Goal: Find specific page/section: Find specific page/section

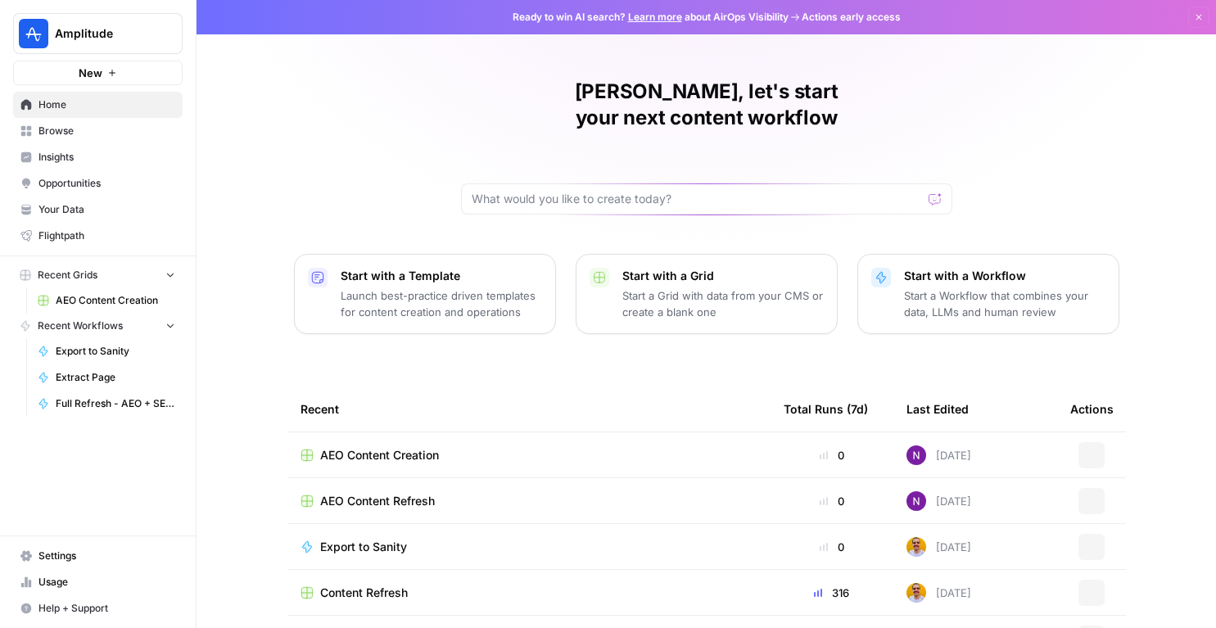
click at [81, 55] on div "Amplitude New" at bounding box center [98, 42] width 196 height 85
click at [84, 45] on button "Amplitude" at bounding box center [98, 33] width 170 height 41
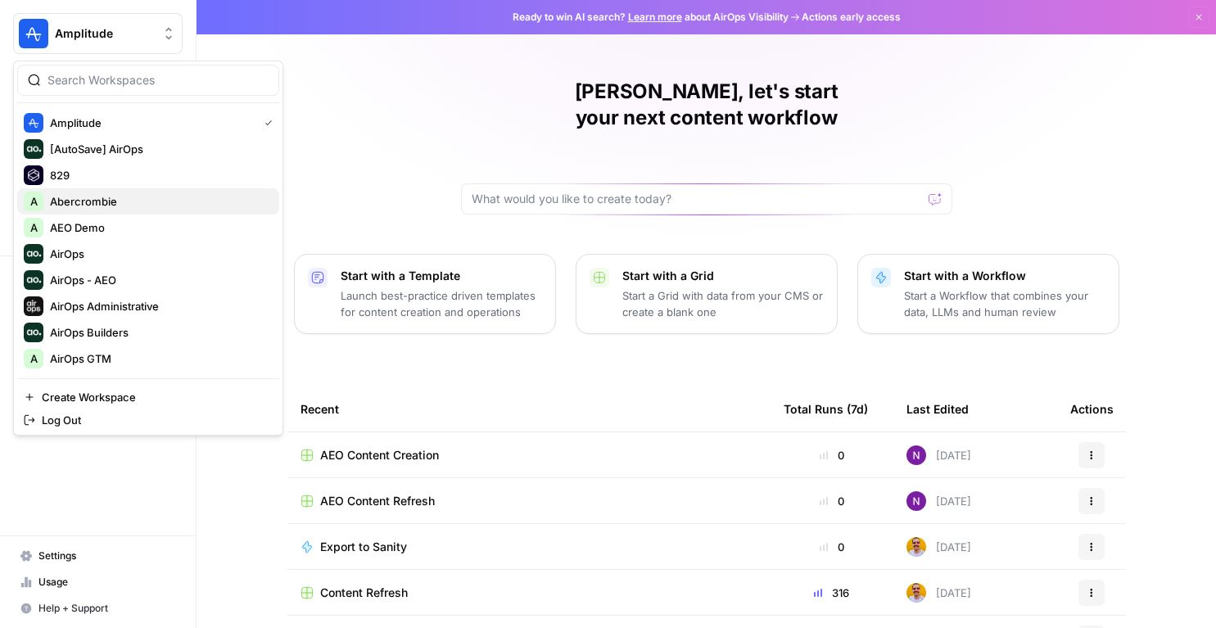
click at [70, 199] on span "Abercrombie" at bounding box center [158, 201] width 216 height 16
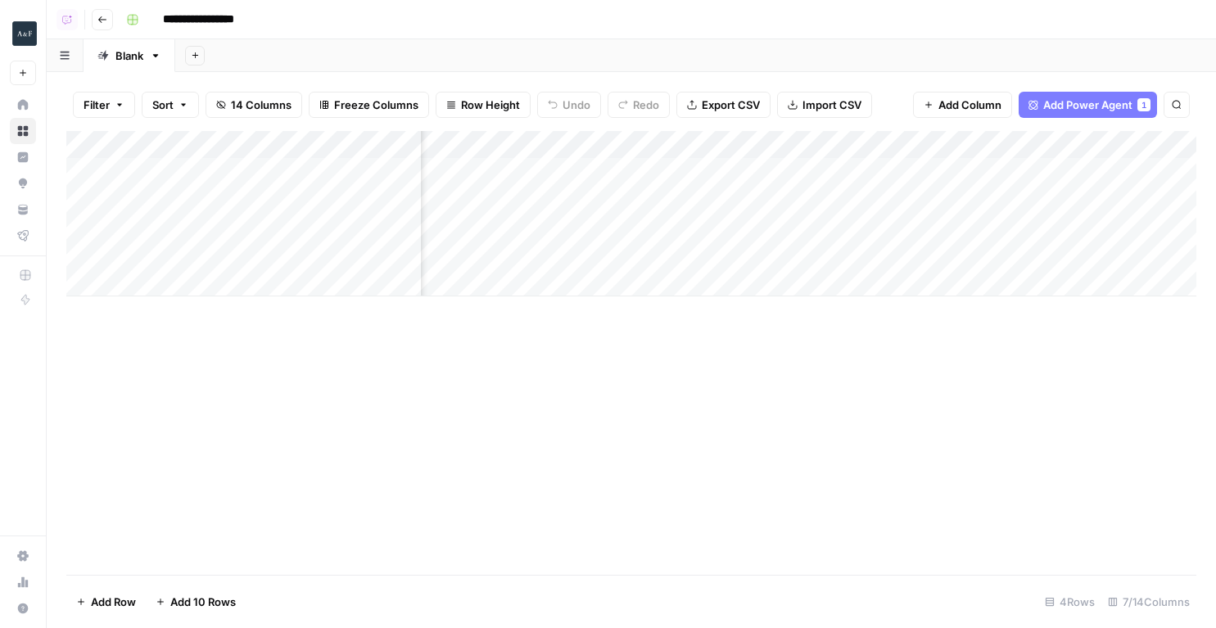
scroll to position [0, 468]
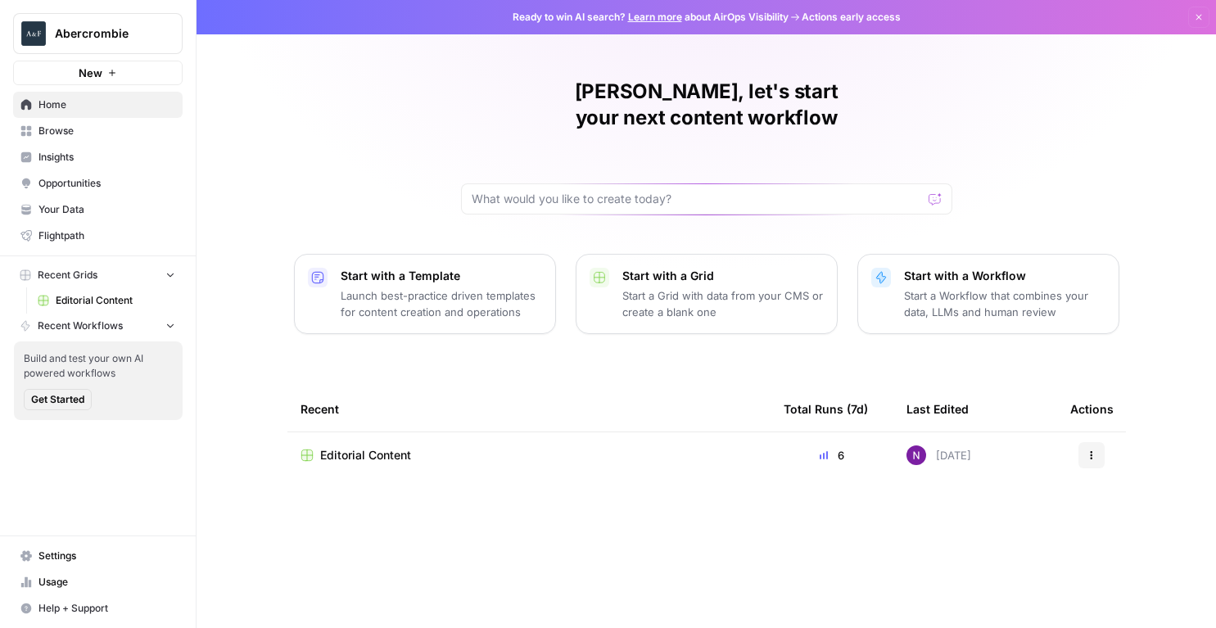
click at [104, 33] on span "Abercrombie" at bounding box center [104, 33] width 99 height 16
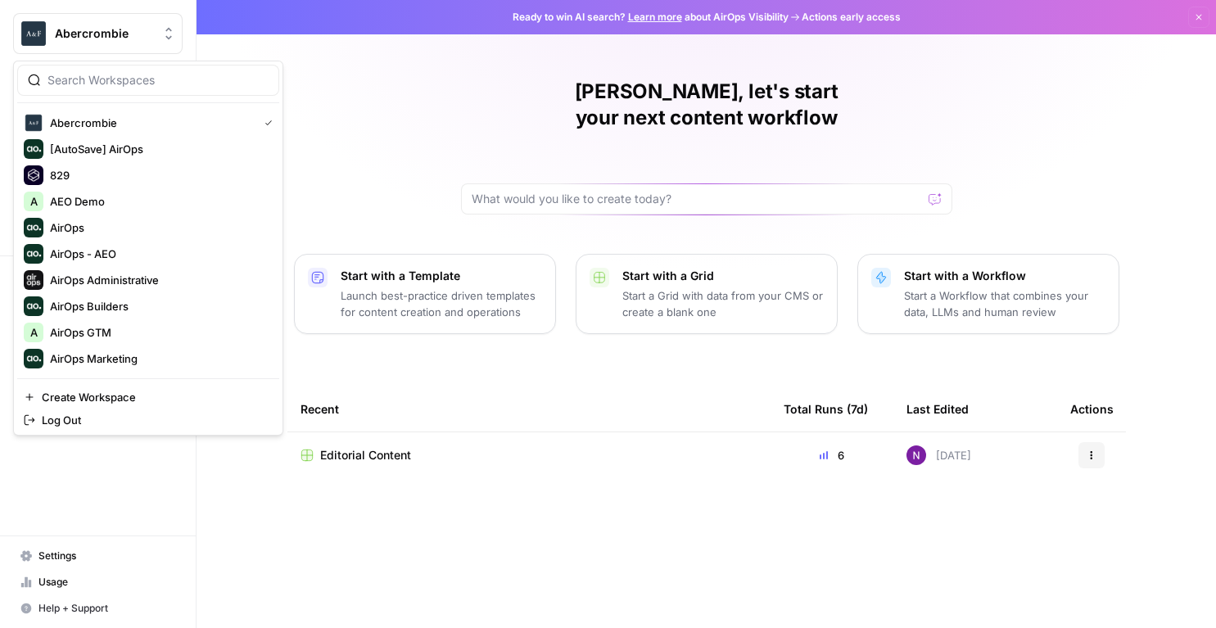
type input "c"
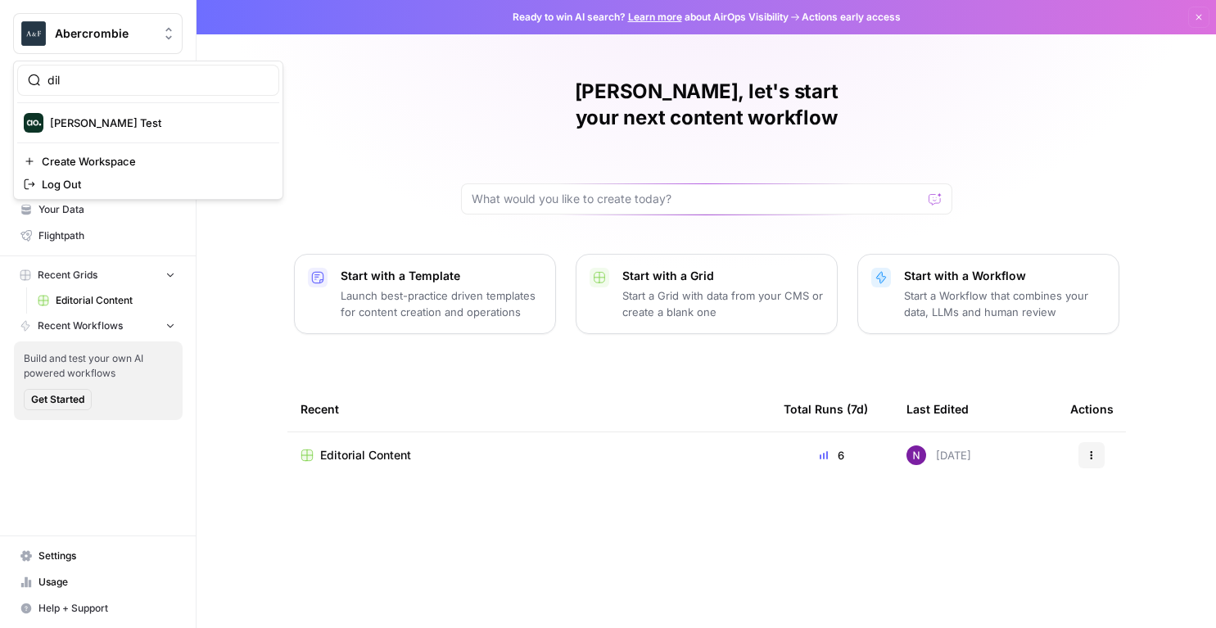
type input "dil"
click at [66, 120] on span "[PERSON_NAME] Test" at bounding box center [158, 123] width 216 height 16
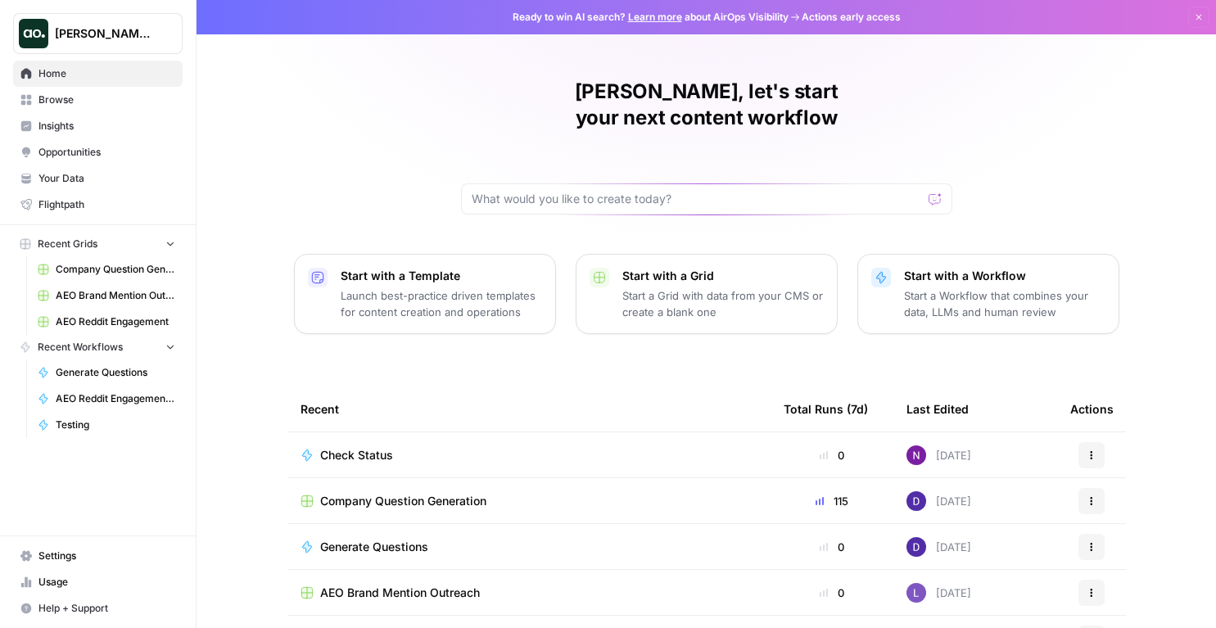
click at [63, 133] on span "Insights" at bounding box center [106, 126] width 137 height 15
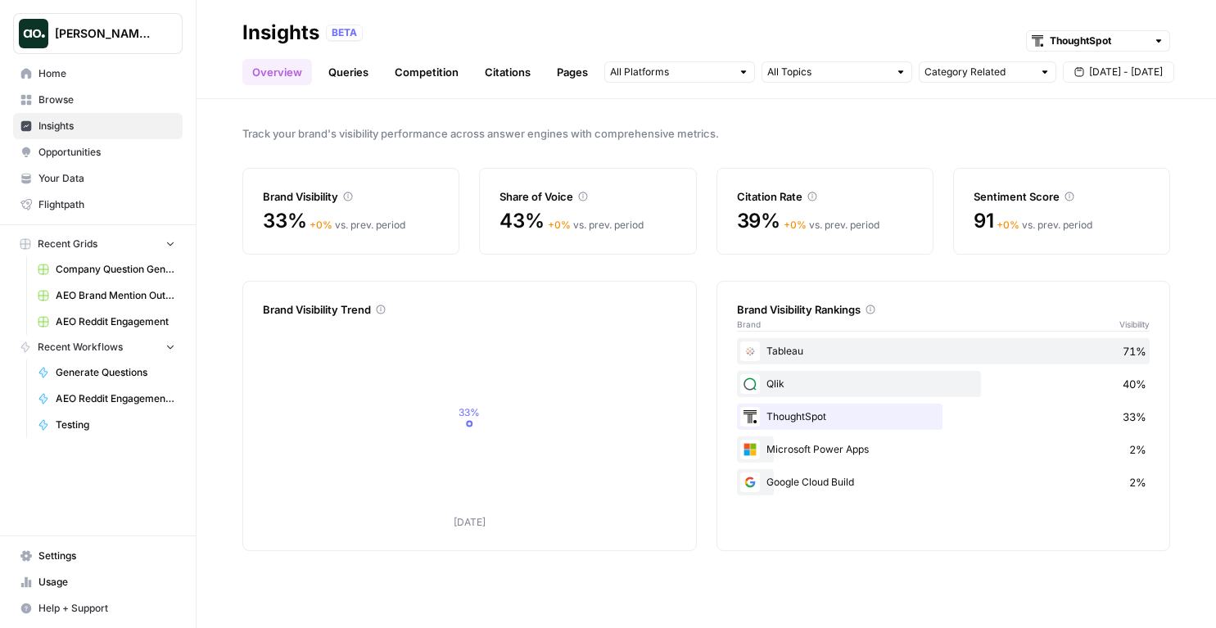
click at [120, 75] on span "Home" at bounding box center [106, 73] width 137 height 15
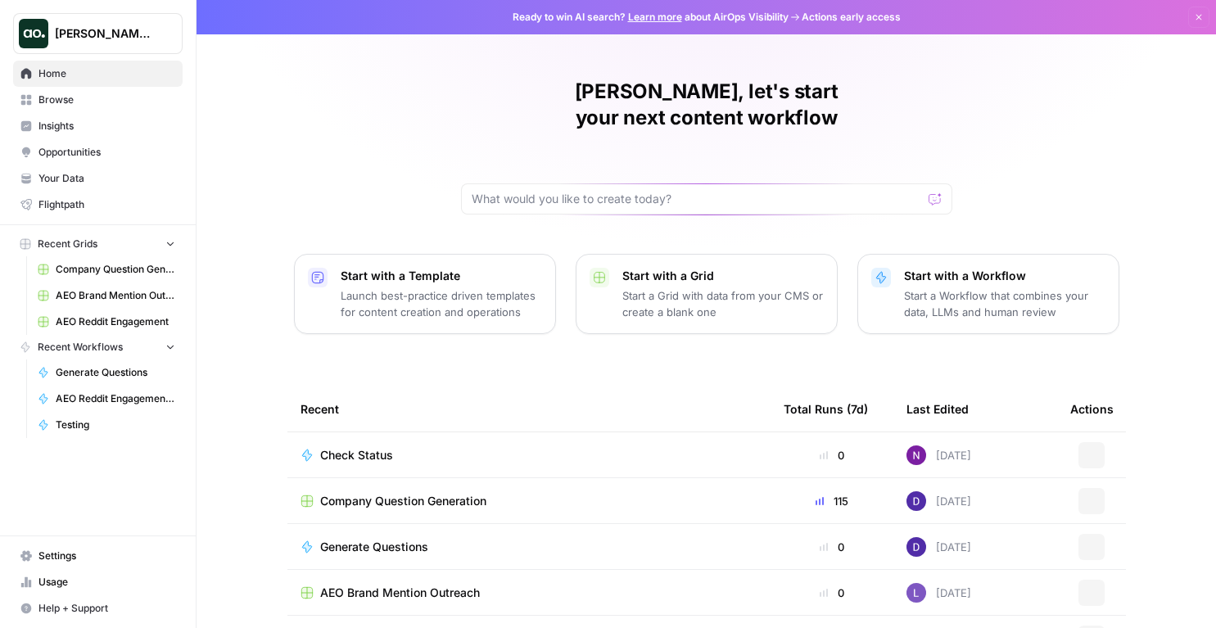
click at [121, 28] on span "[PERSON_NAME] Test" at bounding box center [104, 33] width 99 height 16
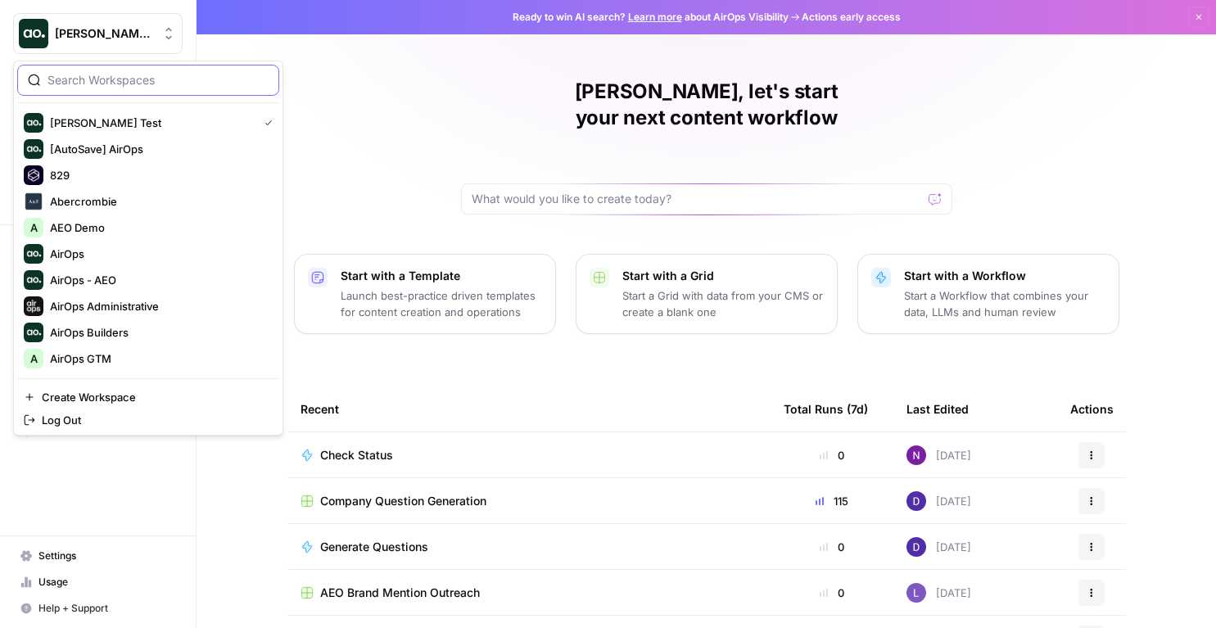
click at [148, 80] on input "search" at bounding box center [158, 80] width 221 height 16
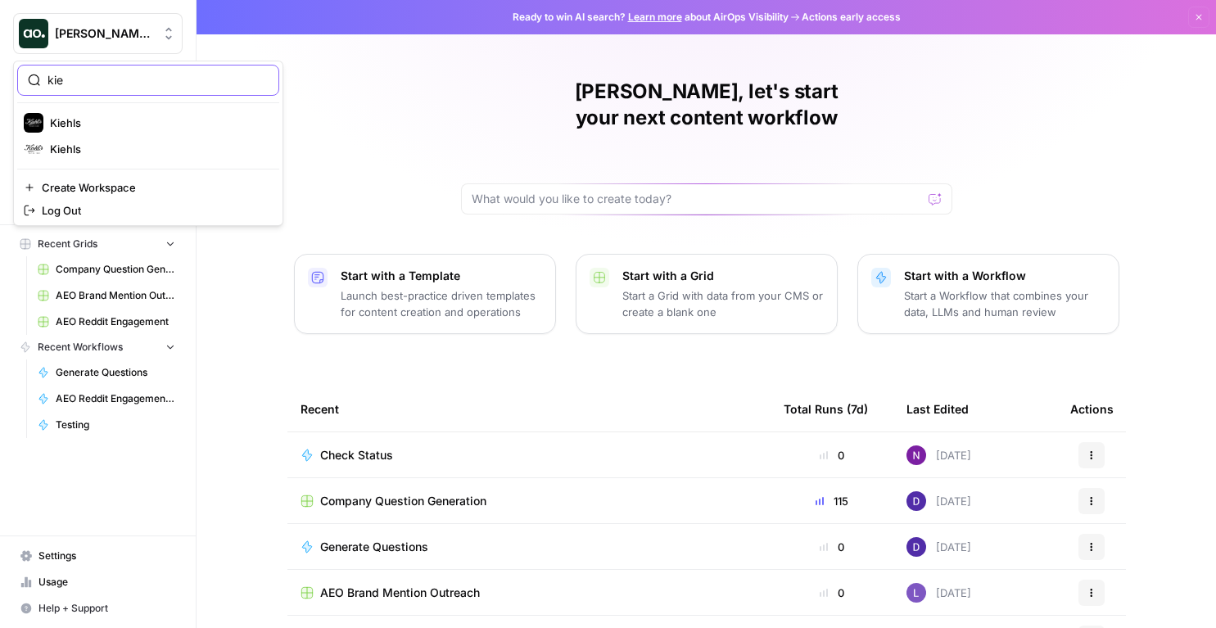
type input "kie"
click at [100, 139] on div "Kiehls" at bounding box center [148, 149] width 249 height 20
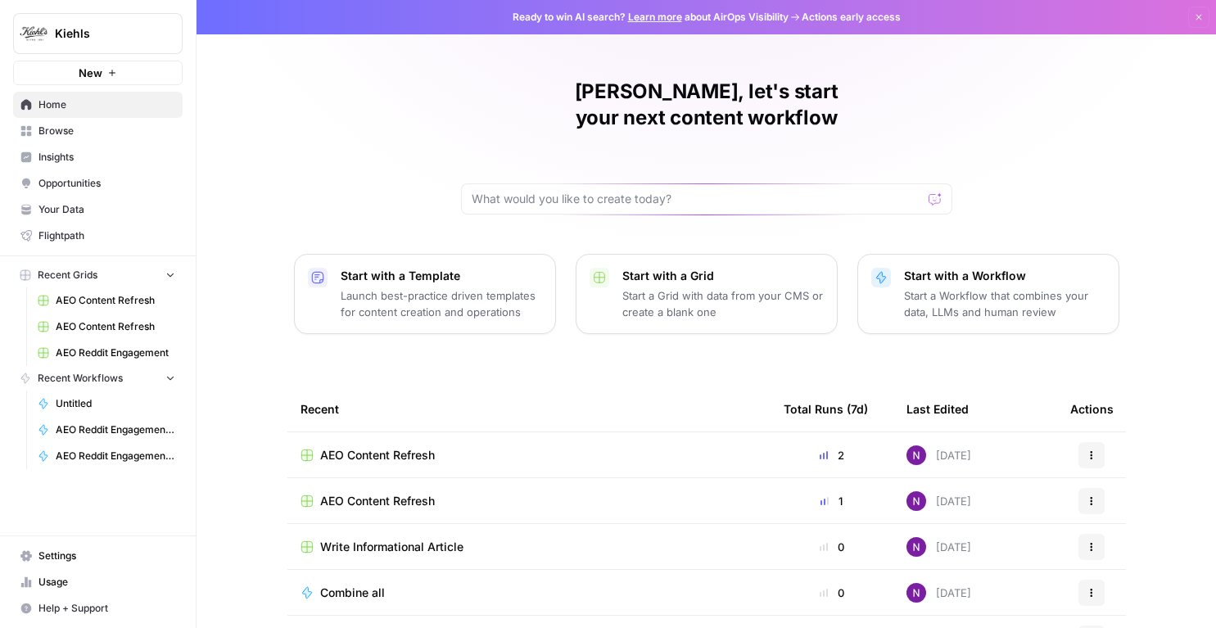
click at [102, 181] on span "Opportunities" at bounding box center [106, 183] width 137 height 15
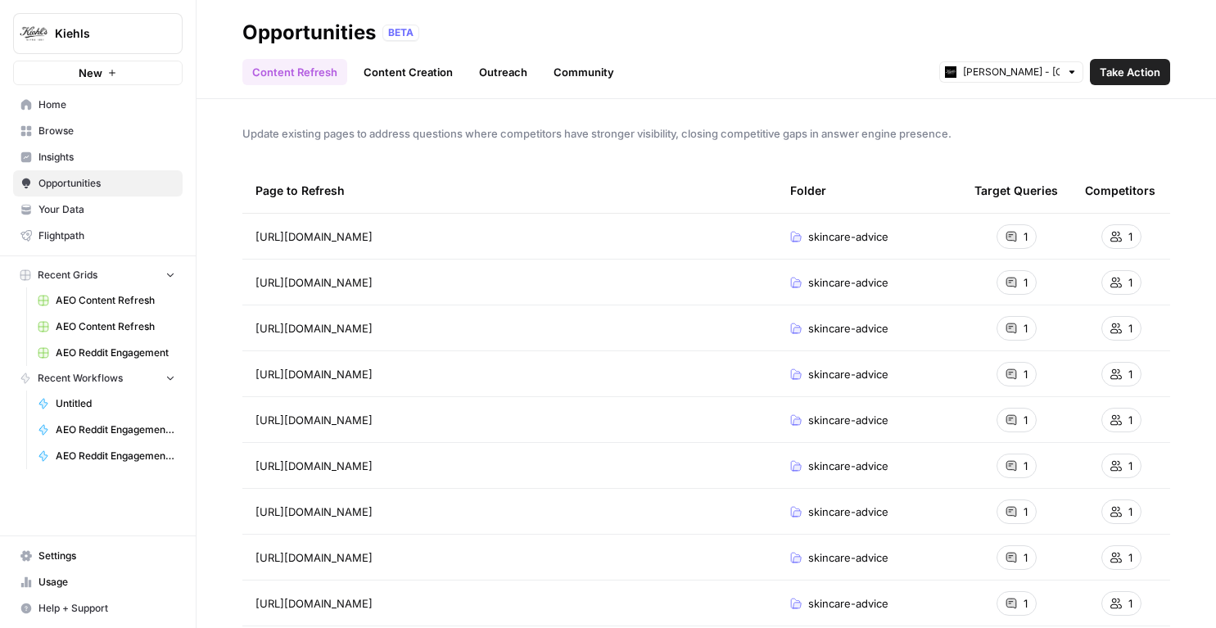
click at [103, 159] on span "Insights" at bounding box center [106, 157] width 137 height 15
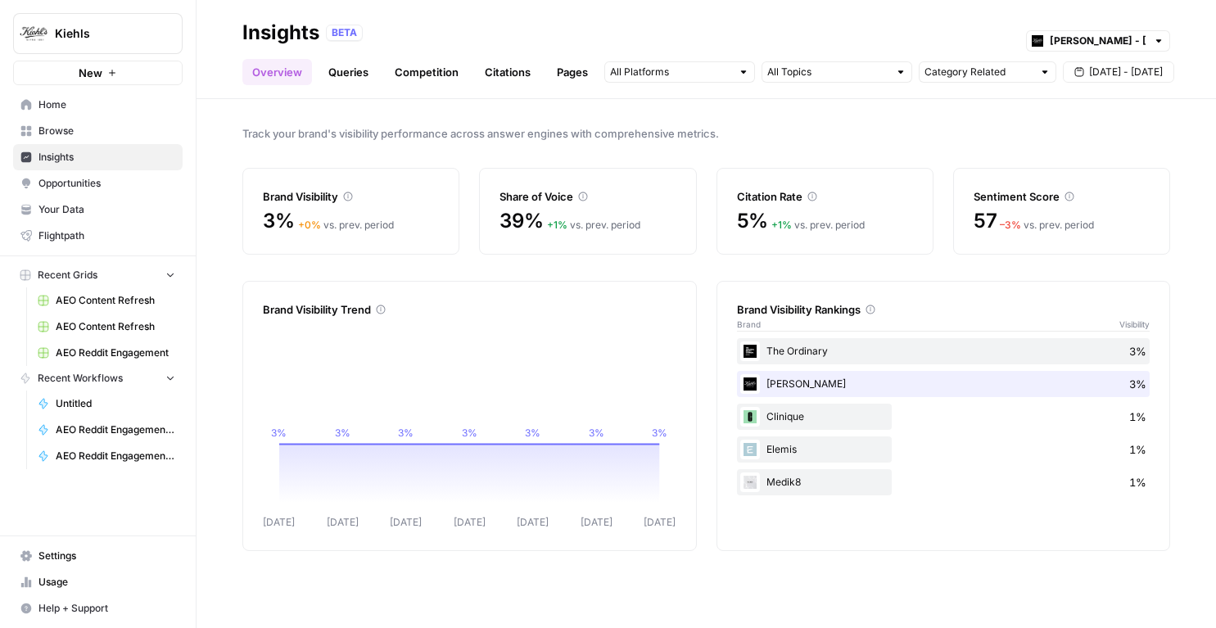
click at [107, 36] on span "Kiehls" at bounding box center [104, 33] width 99 height 16
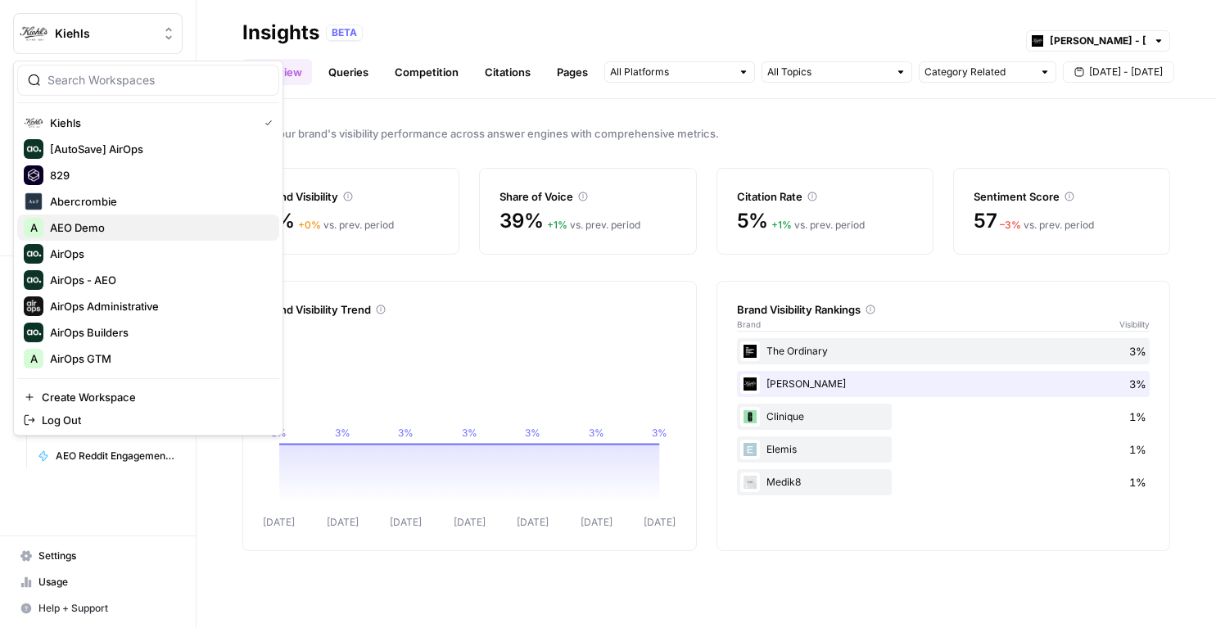
click at [80, 229] on span "AEO Demo" at bounding box center [158, 227] width 216 height 16
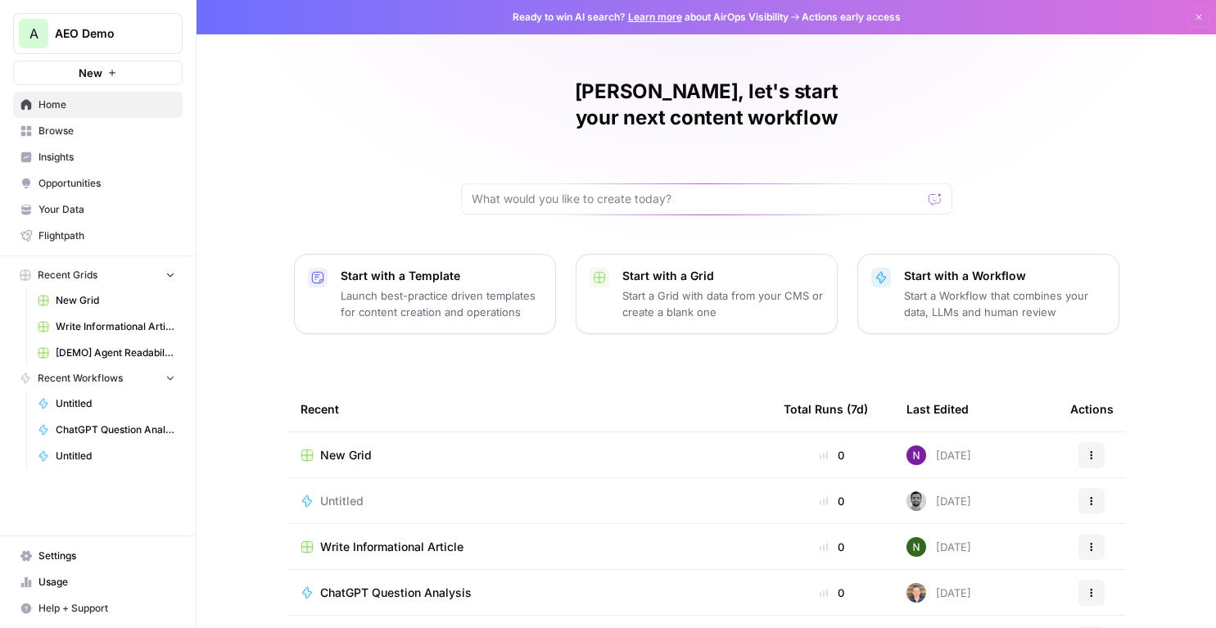
click at [62, 164] on link "Insights" at bounding box center [98, 157] width 170 height 26
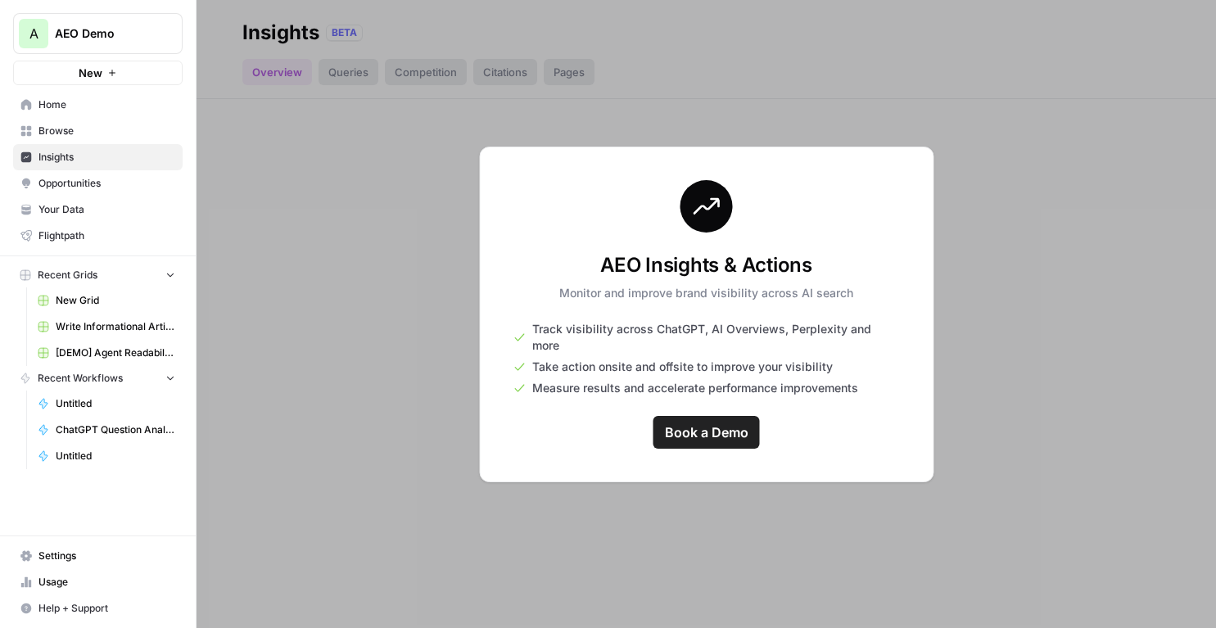
click at [151, 39] on span "AEO Demo" at bounding box center [104, 33] width 99 height 16
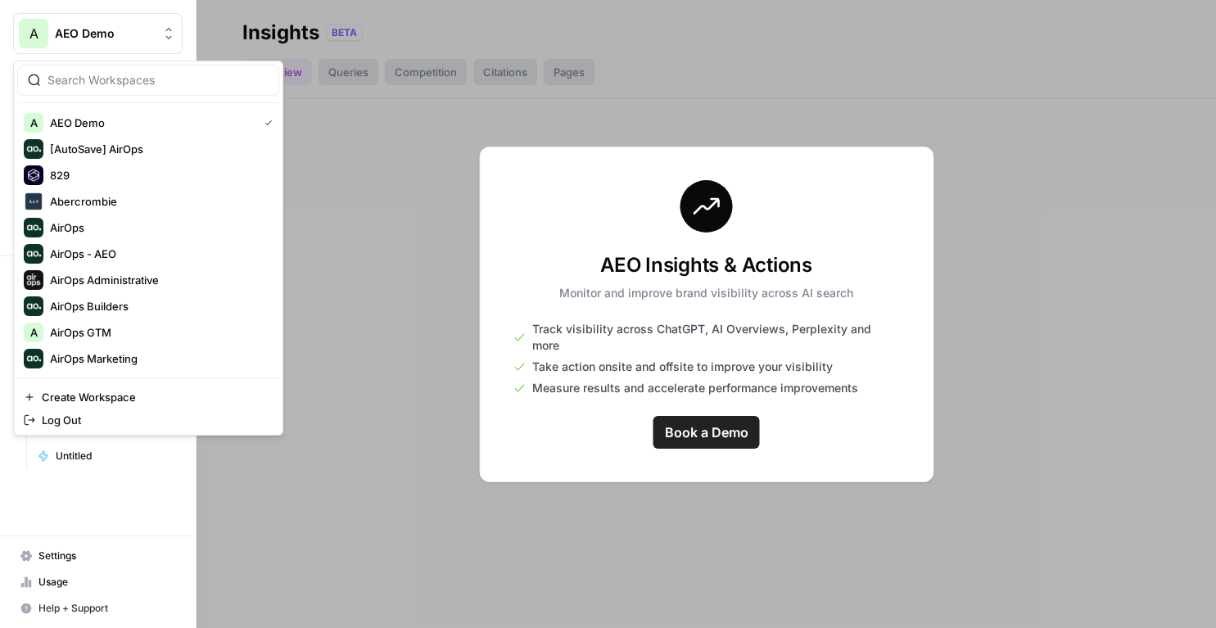
click at [127, 43] on button "A AEO Demo" at bounding box center [98, 33] width 170 height 41
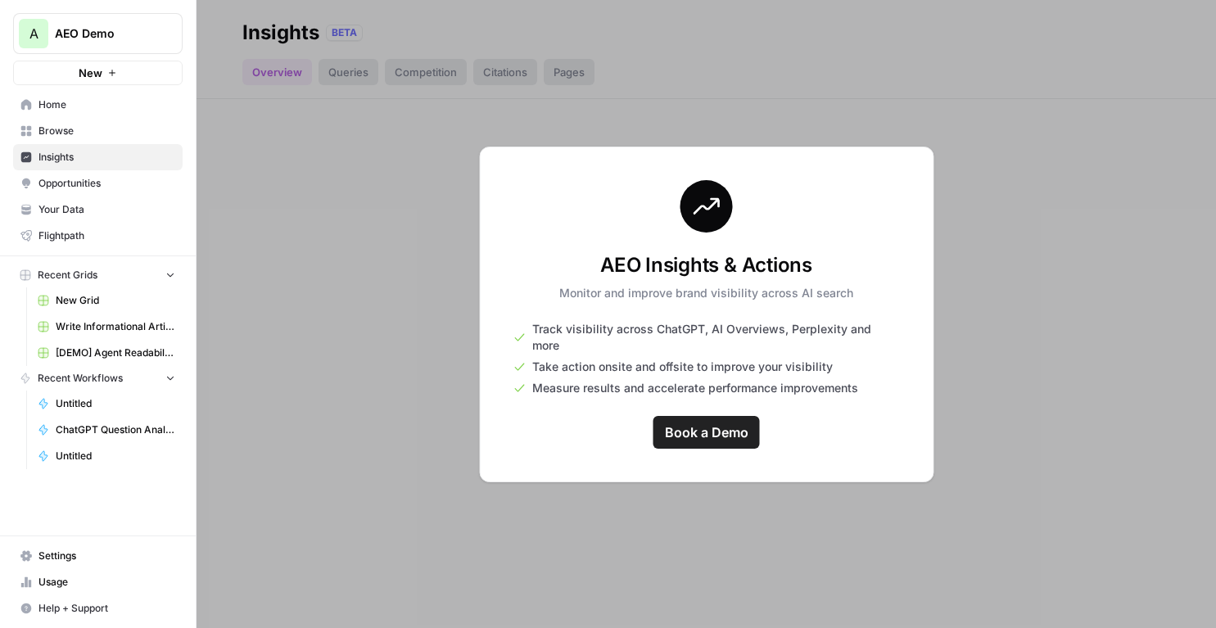
click at [126, 24] on button "A AEO Demo" at bounding box center [98, 33] width 170 height 41
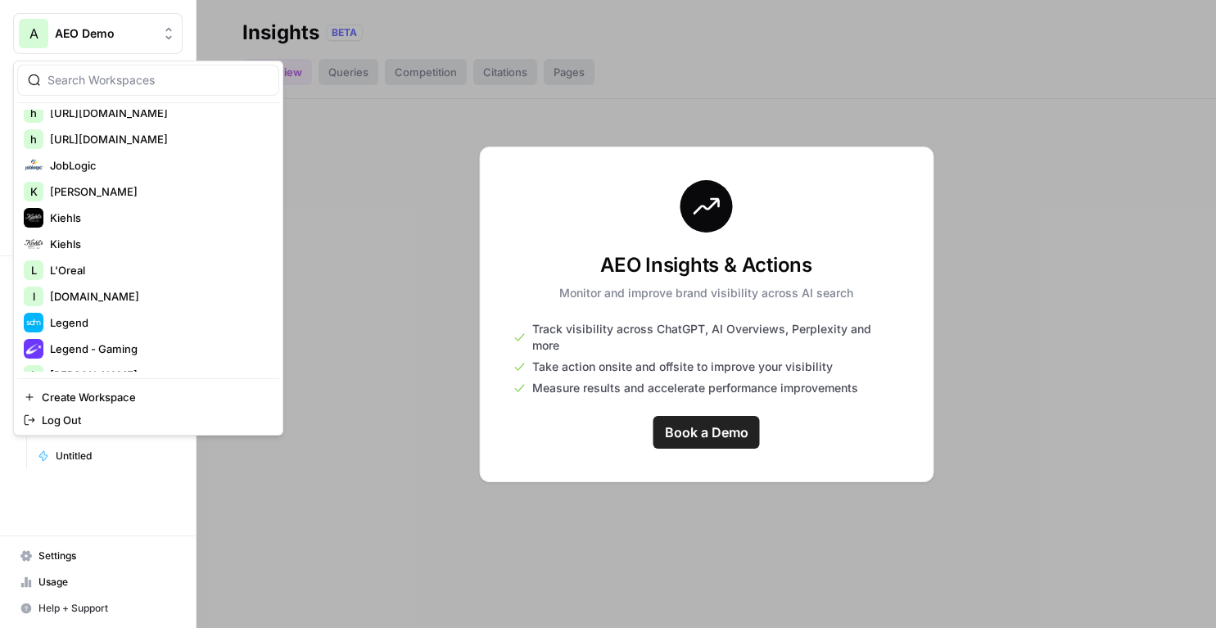
scroll to position [1329, 0]
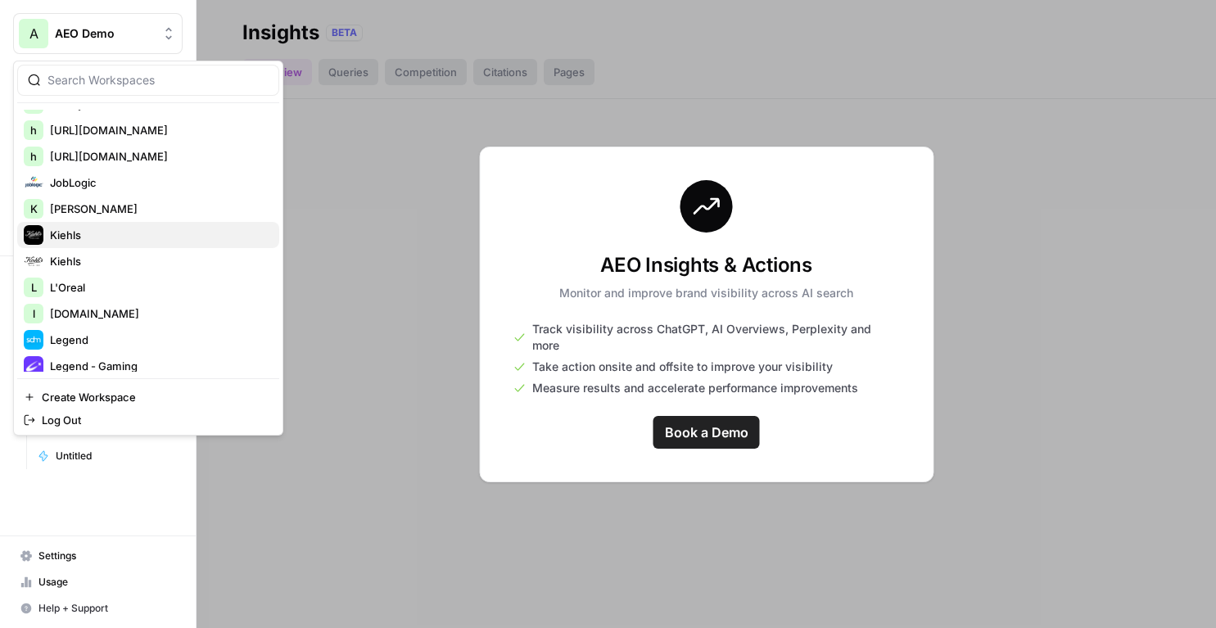
click at [102, 237] on span "Kiehls" at bounding box center [158, 235] width 216 height 16
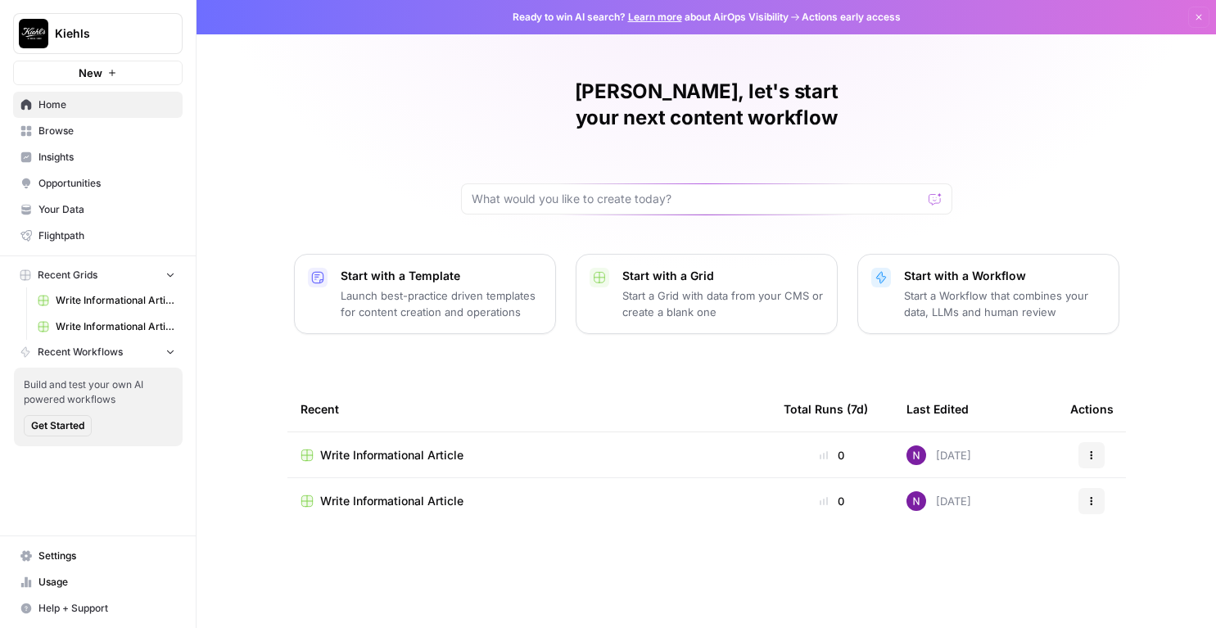
click at [79, 146] on link "Insights" at bounding box center [98, 157] width 170 height 26
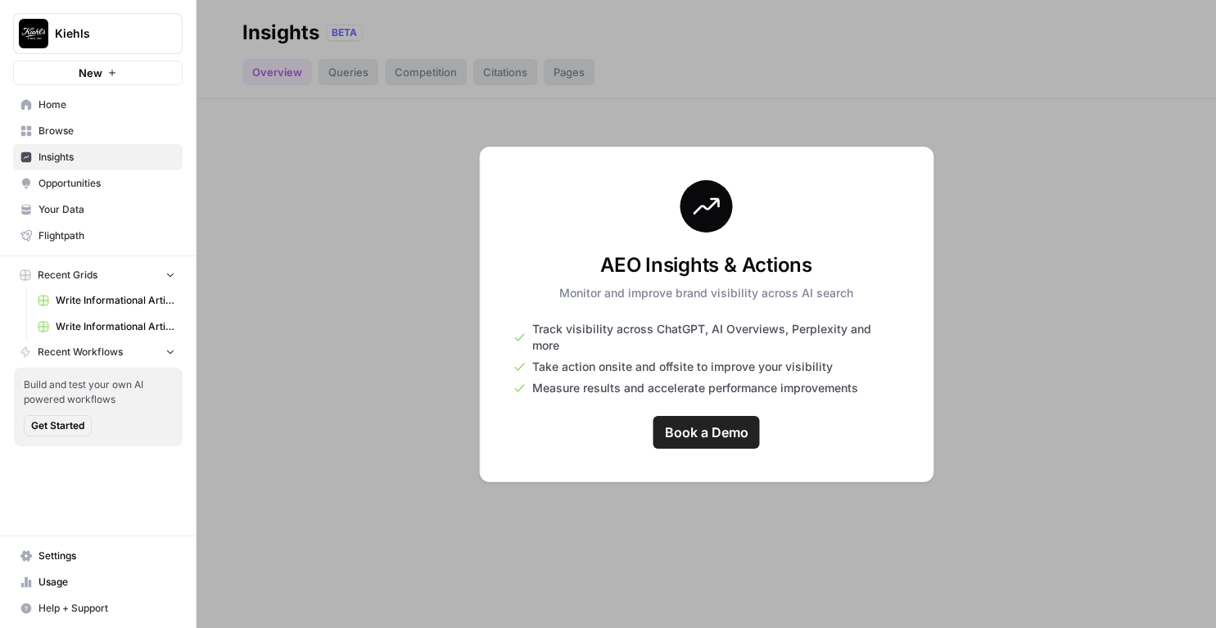
click at [130, 20] on button "Kiehls" at bounding box center [98, 33] width 170 height 41
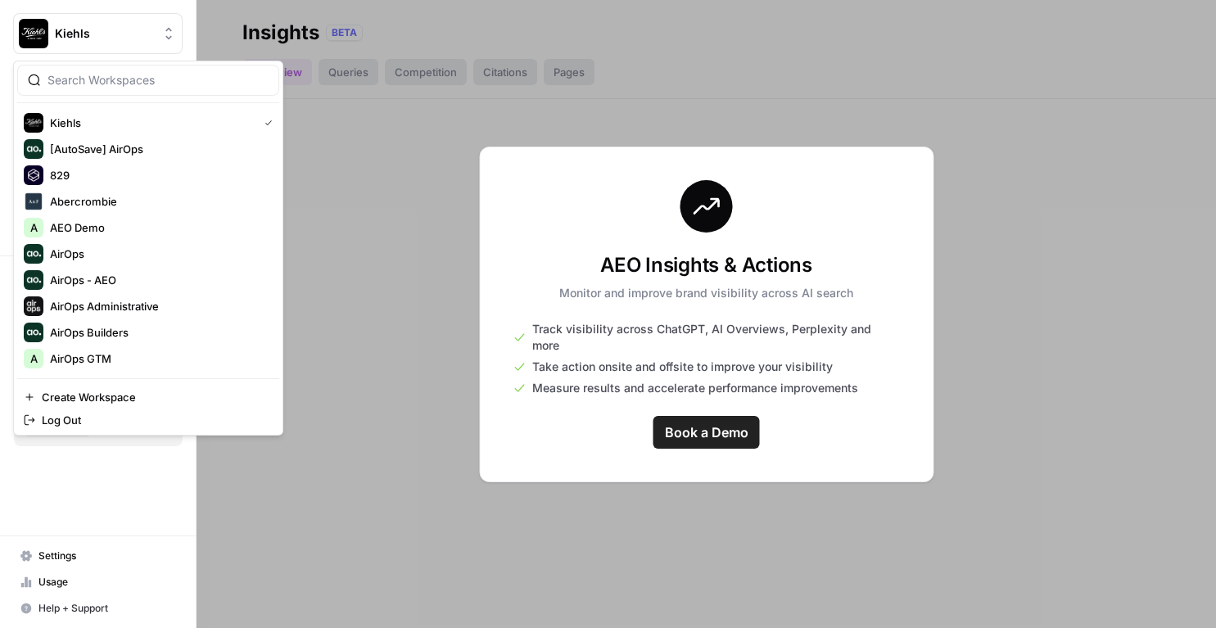
click at [109, 70] on div at bounding box center [148, 80] width 262 height 31
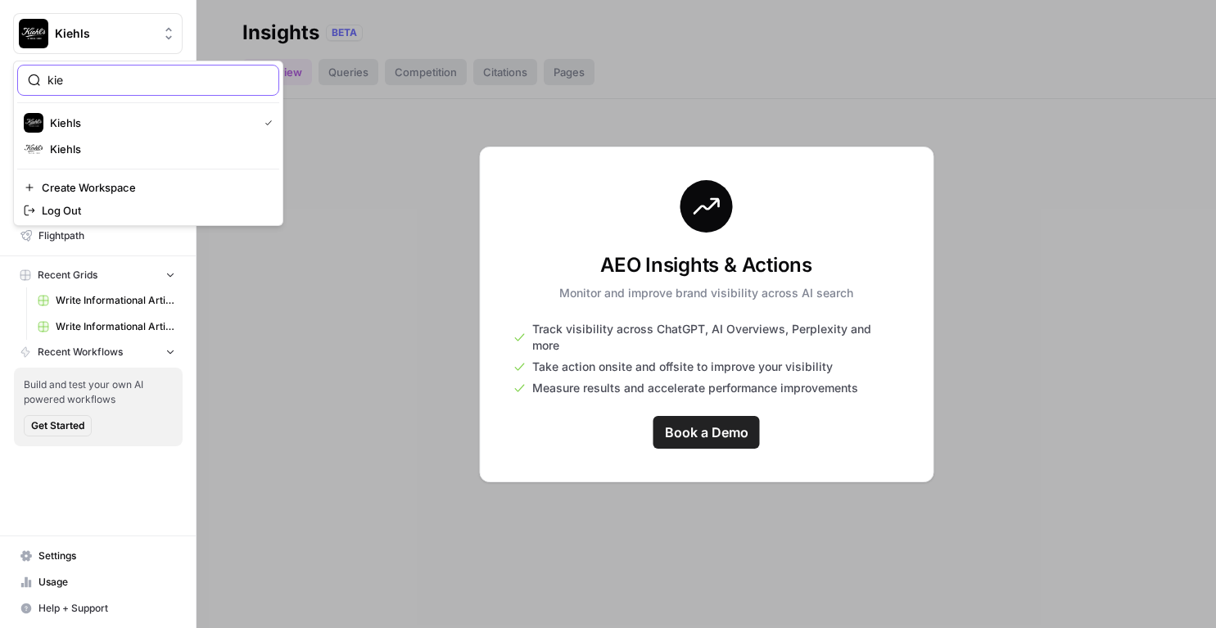
type input "kie"
click at [81, 145] on span "Kiehls" at bounding box center [158, 149] width 216 height 16
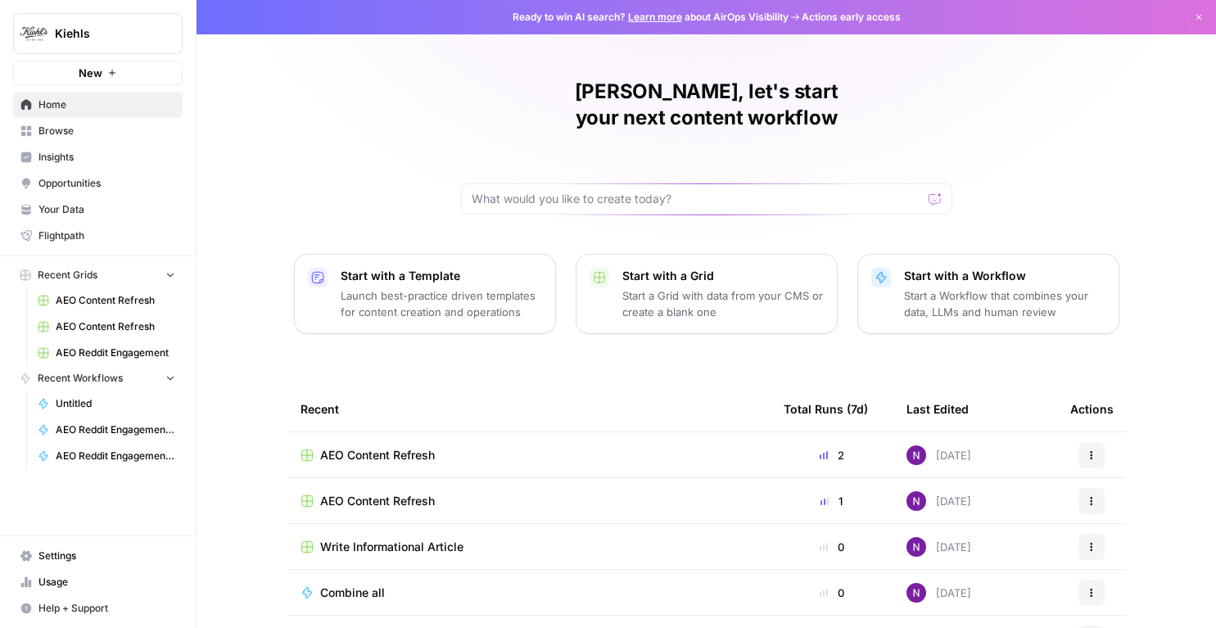
click at [63, 156] on span "Insights" at bounding box center [106, 157] width 137 height 15
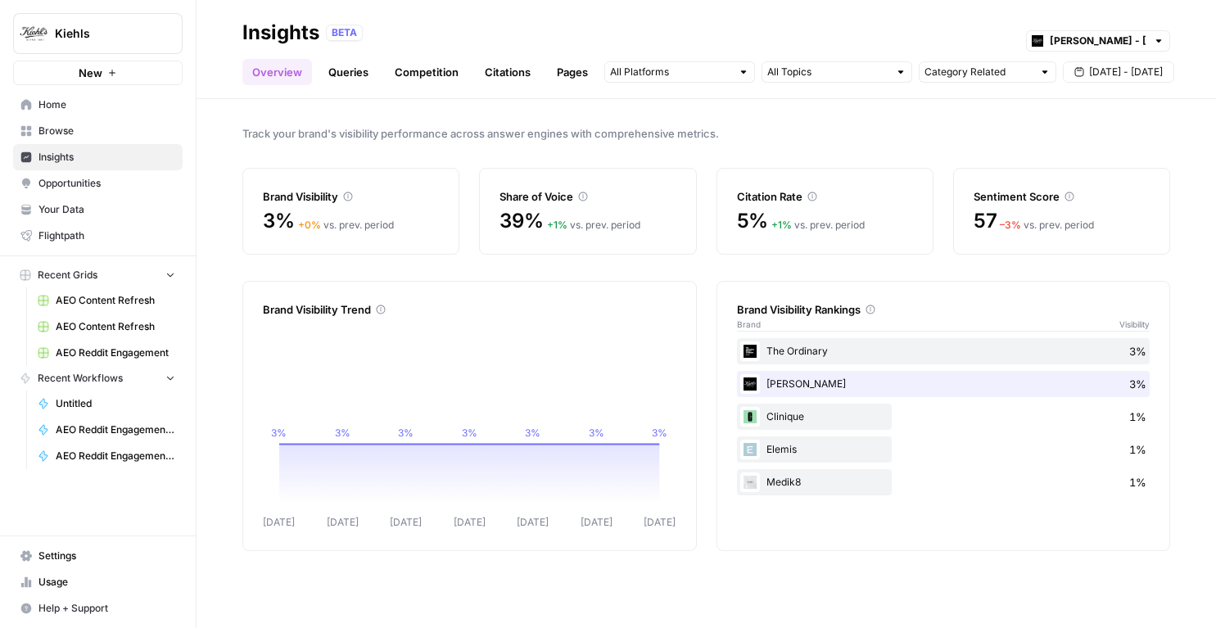
click at [98, 35] on span "Kiehls" at bounding box center [104, 33] width 99 height 16
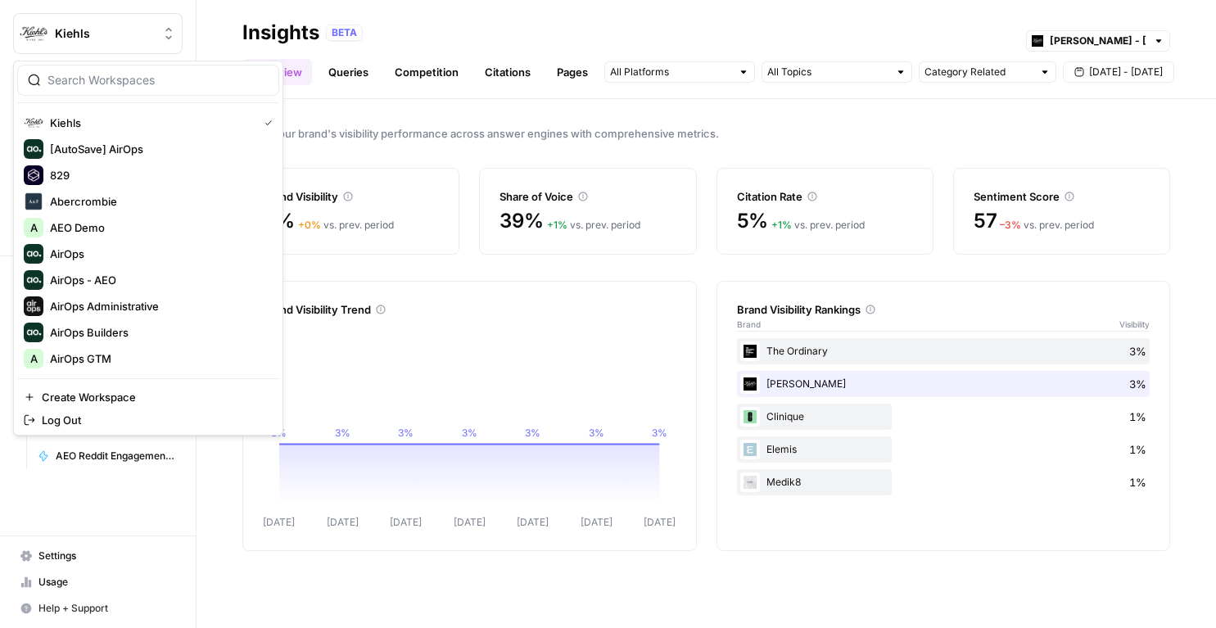
type input "r"
type input "dil"
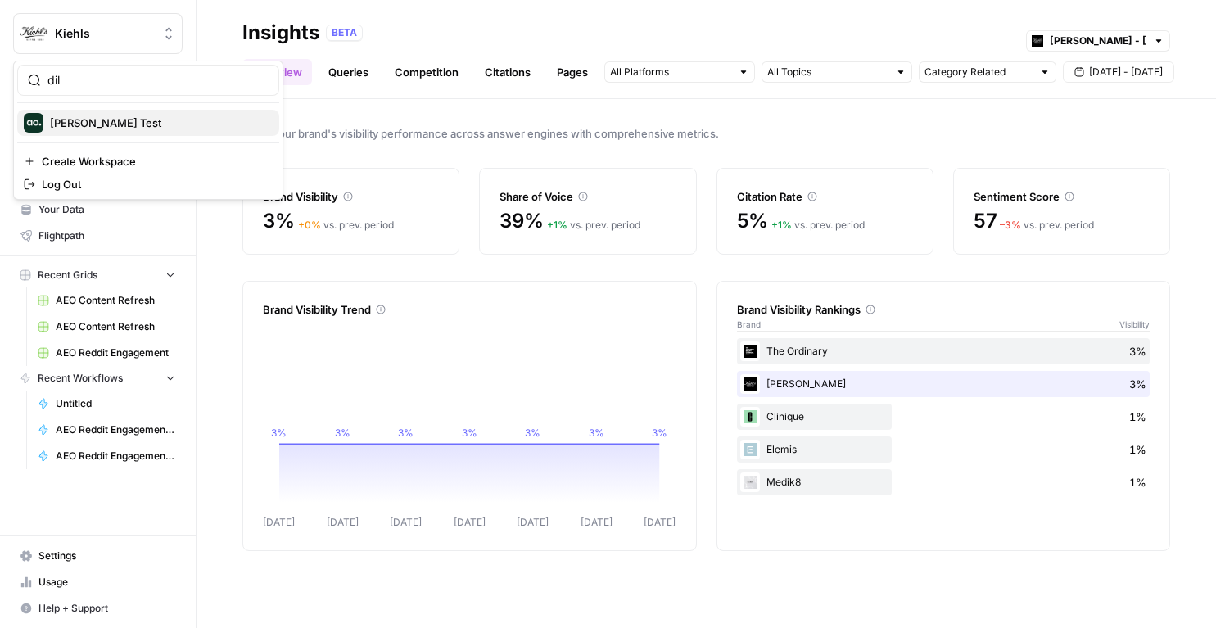
click at [103, 126] on span "Dillon Test" at bounding box center [158, 123] width 216 height 16
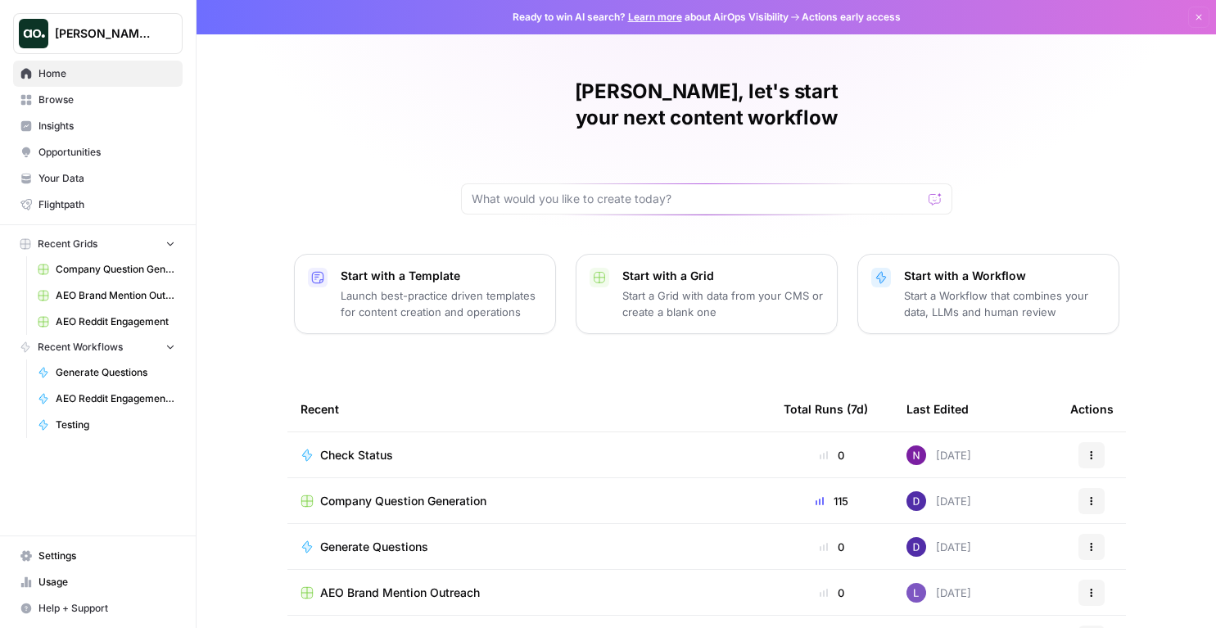
click at [110, 121] on span "Insights" at bounding box center [106, 126] width 137 height 15
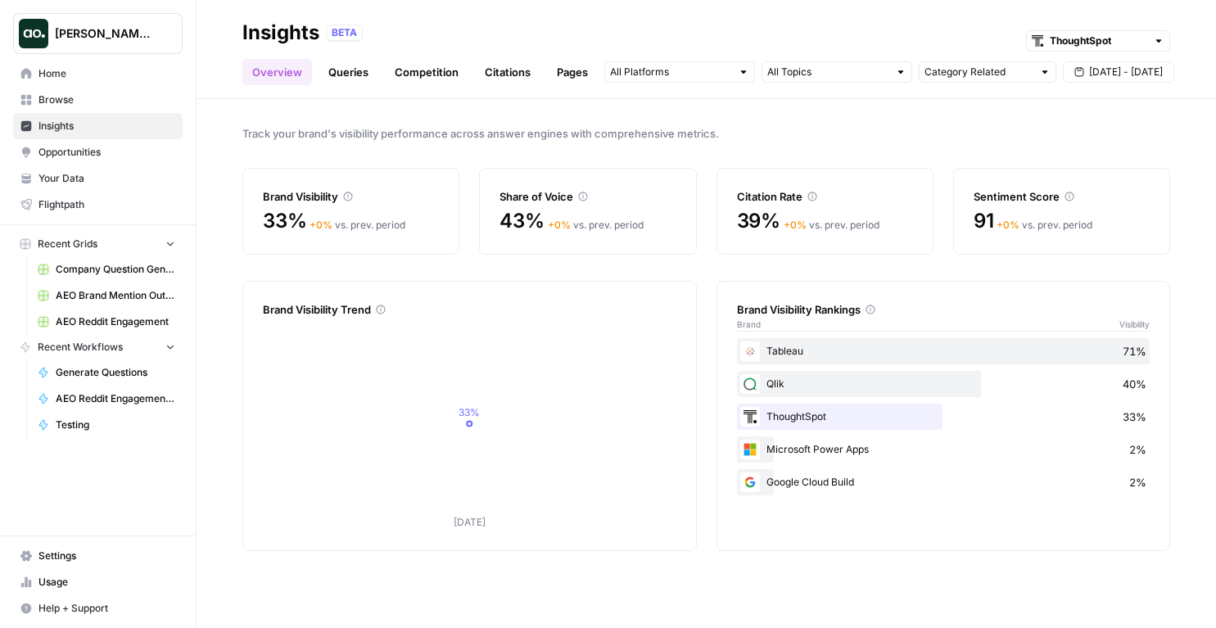
click at [375, 68] on link "Queries" at bounding box center [349, 72] width 60 height 26
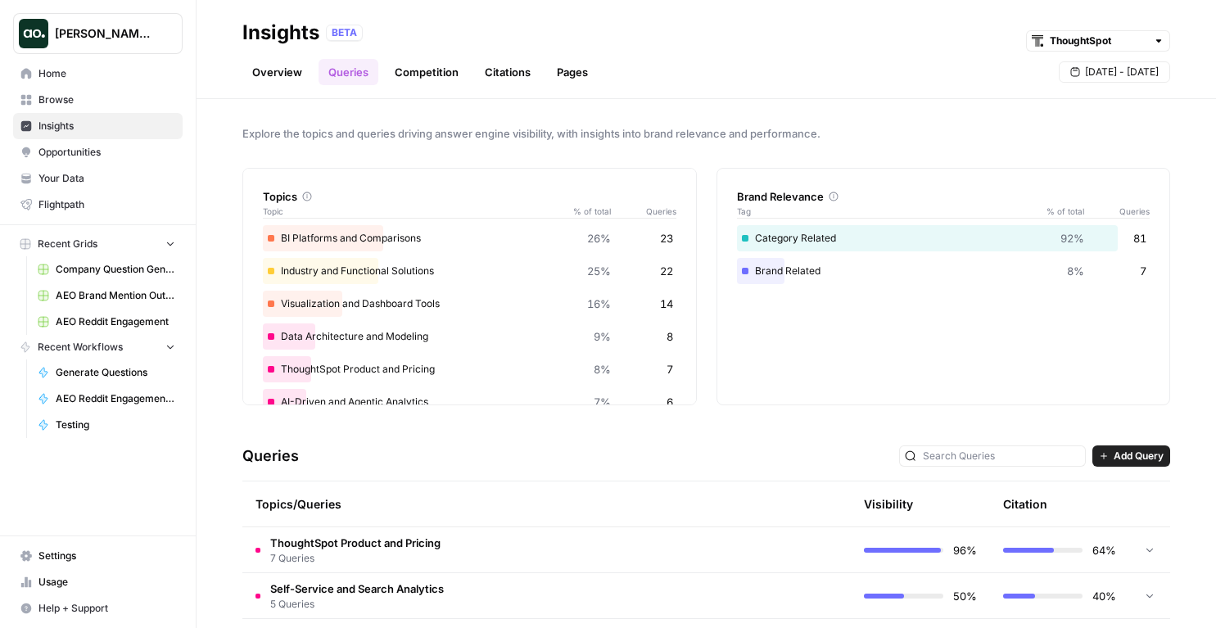
click at [290, 65] on link "Overview" at bounding box center [277, 72] width 70 height 26
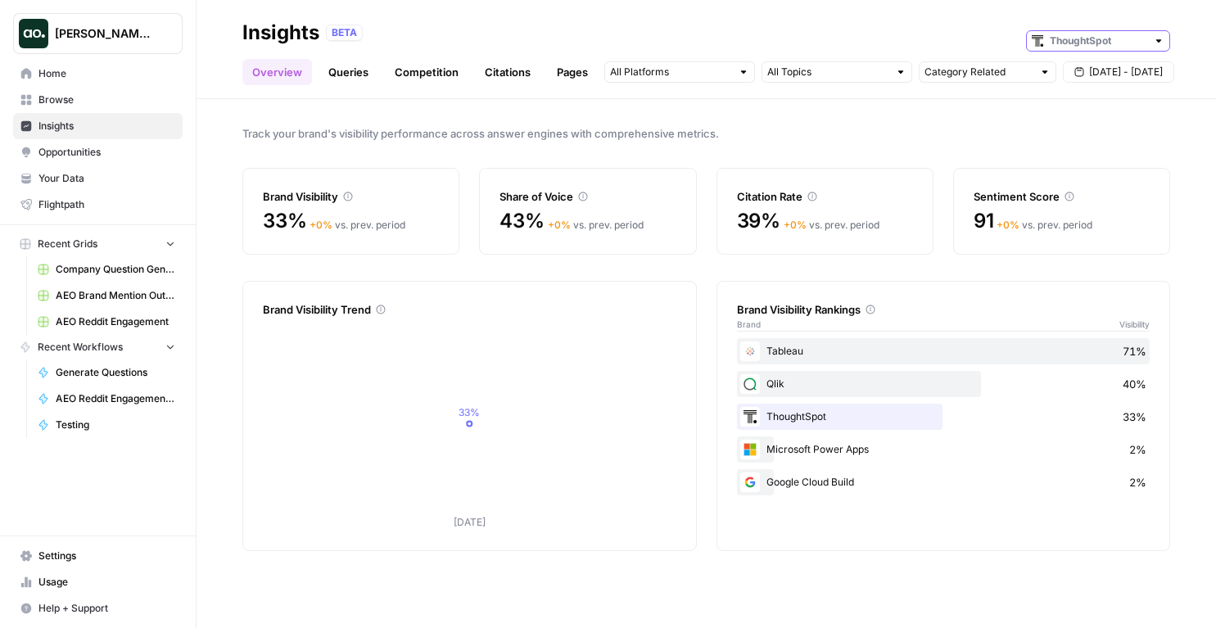
click at [1106, 39] on input "text" at bounding box center [1098, 41] width 97 height 16
click at [1066, 102] on span "Chewy" at bounding box center [1104, 100] width 92 height 16
type input "Chewy"
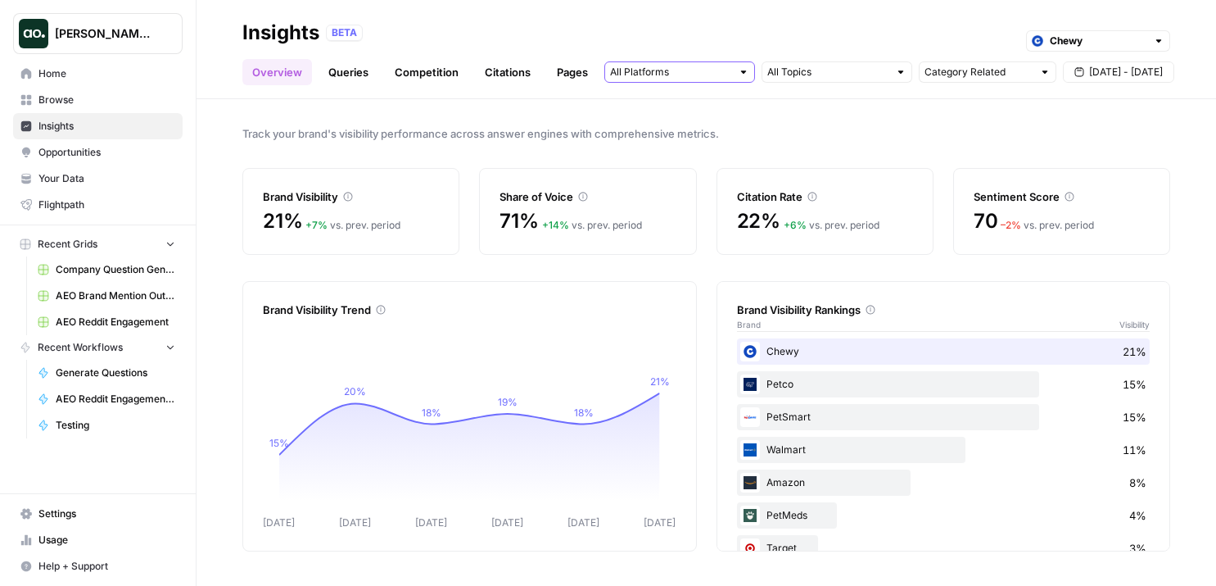
click at [693, 74] on input "text" at bounding box center [670, 72] width 121 height 16
click at [349, 70] on link "Queries" at bounding box center [349, 72] width 60 height 26
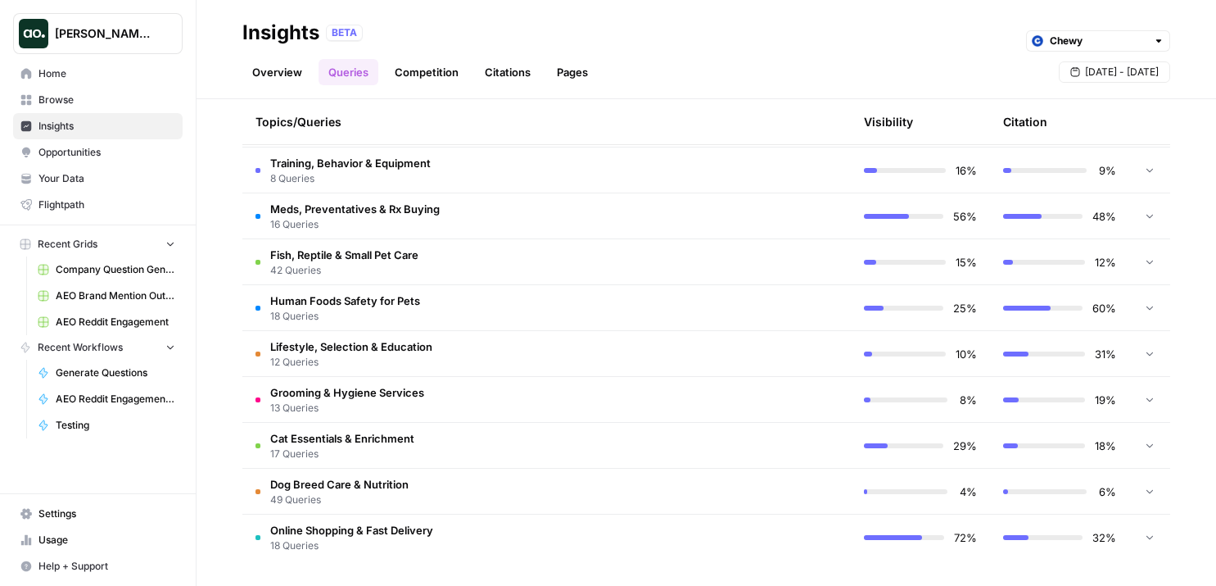
scroll to position [427, 0]
click at [408, 219] on span "16 Queries" at bounding box center [355, 223] width 170 height 15
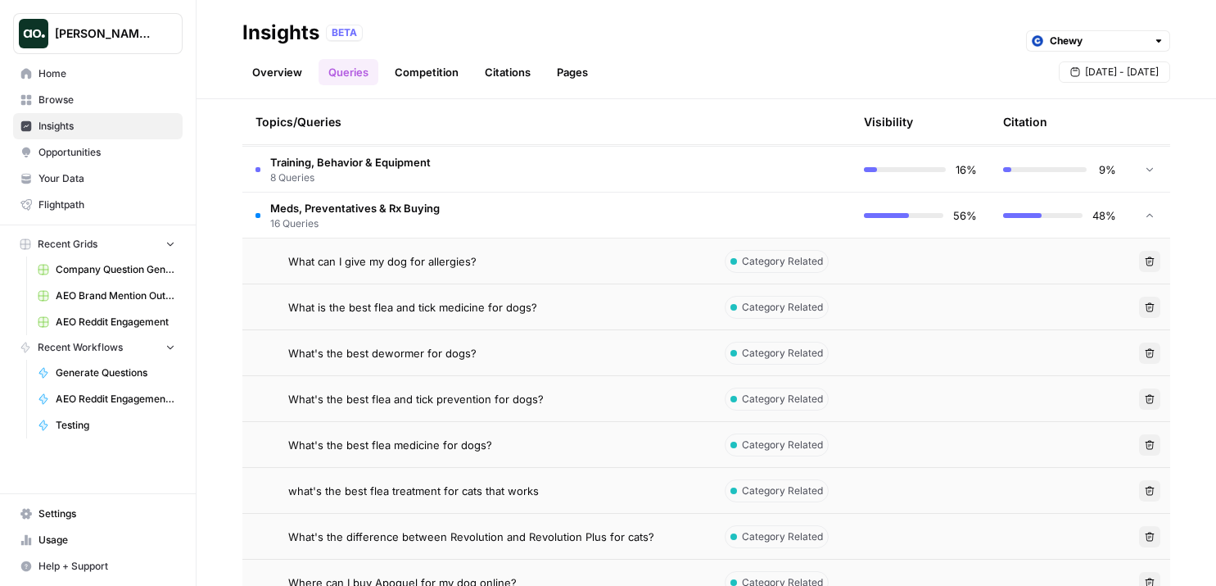
scroll to position [462, 0]
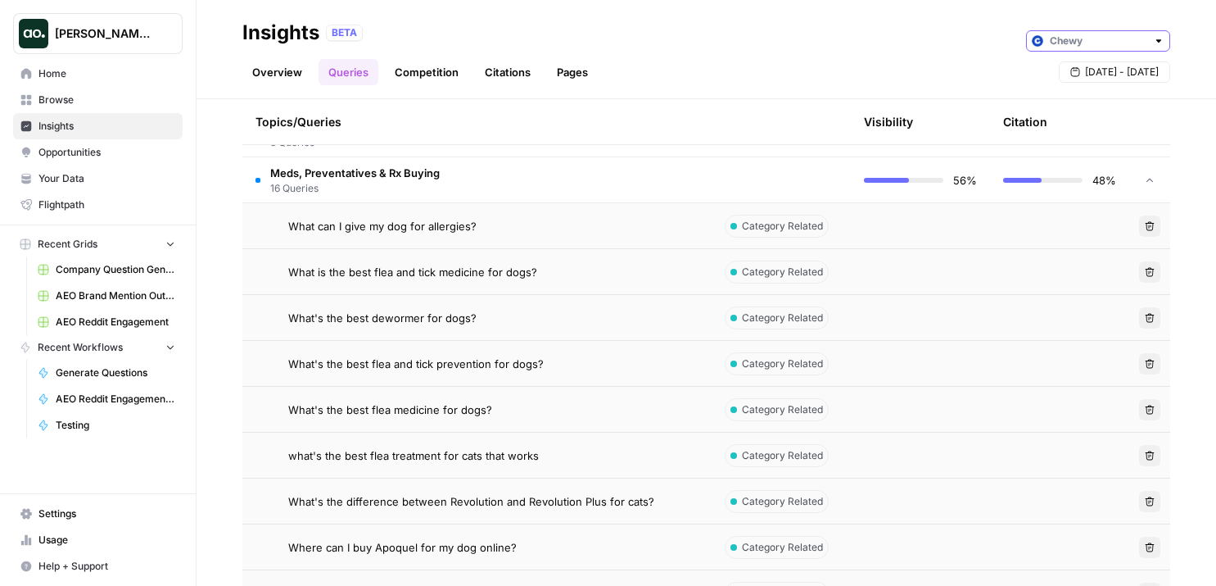
click at [1094, 35] on input "text" at bounding box center [1098, 41] width 97 height 16
type input "Chewy"
click at [960, 32] on div "BETA Chewy" at bounding box center [748, 32] width 844 height 21
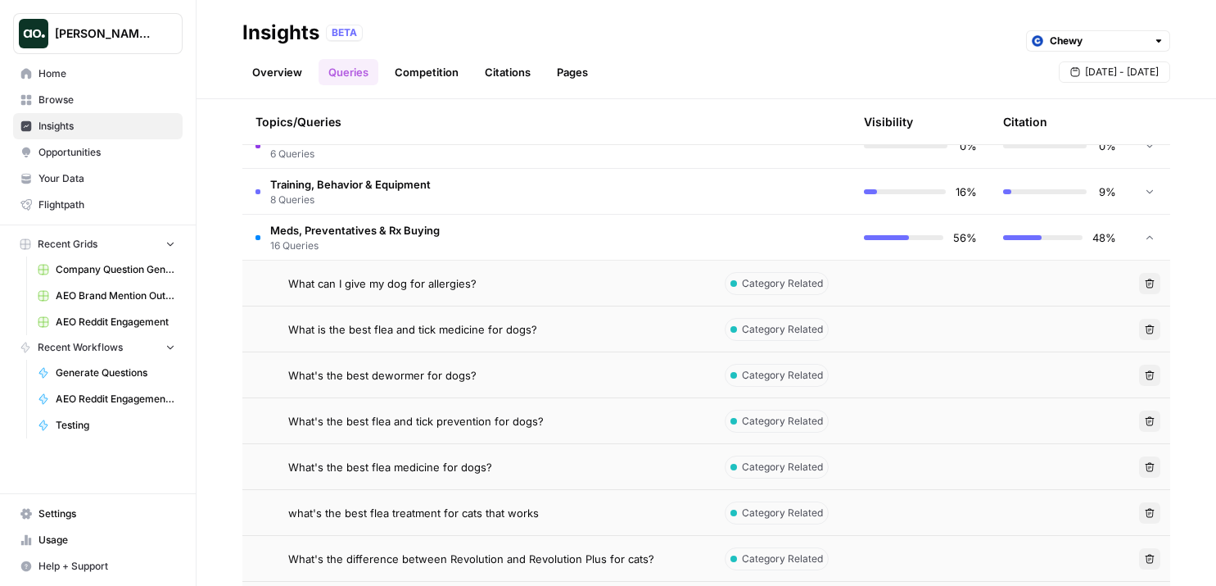
scroll to position [312, 0]
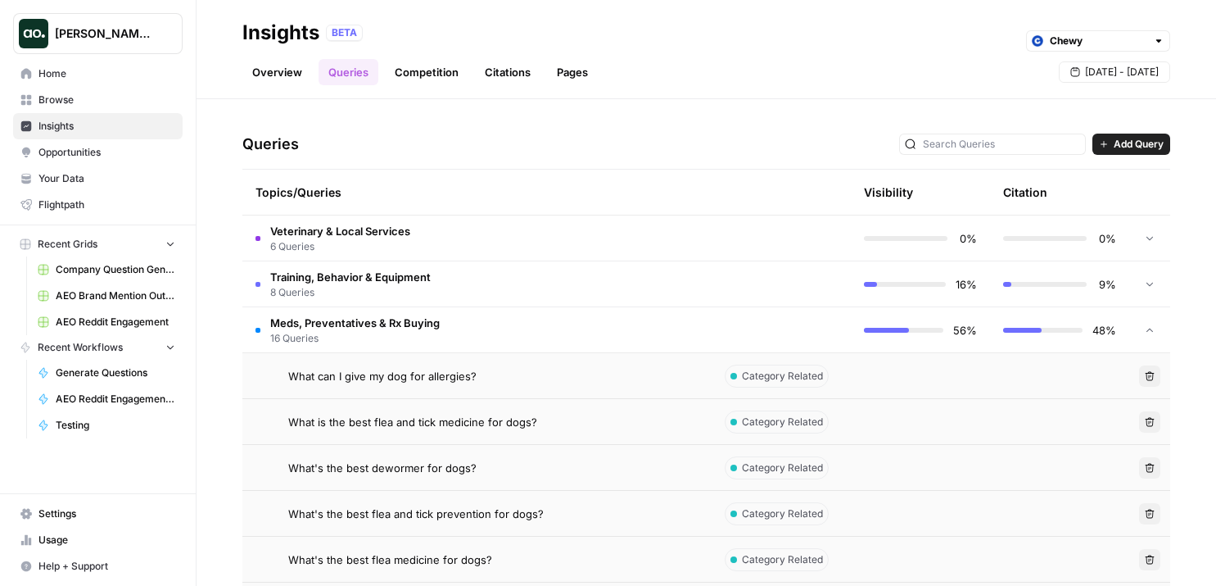
click at [468, 324] on td "Meds, Preventatives & Rx Buying 16 Queries" at bounding box center [476, 329] width 469 height 45
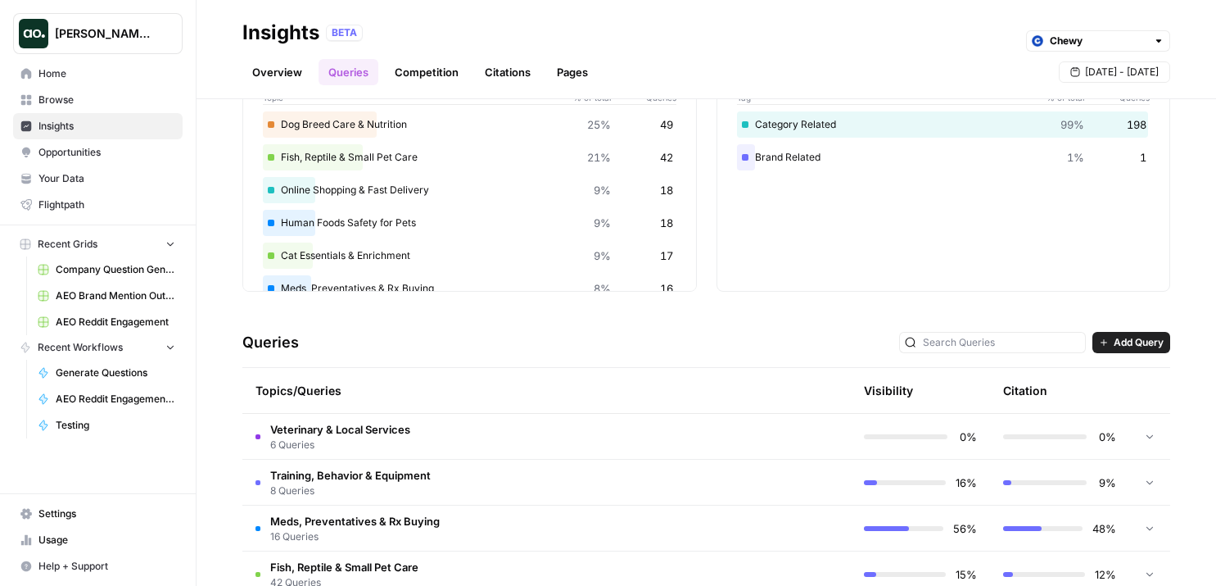
scroll to position [0, 0]
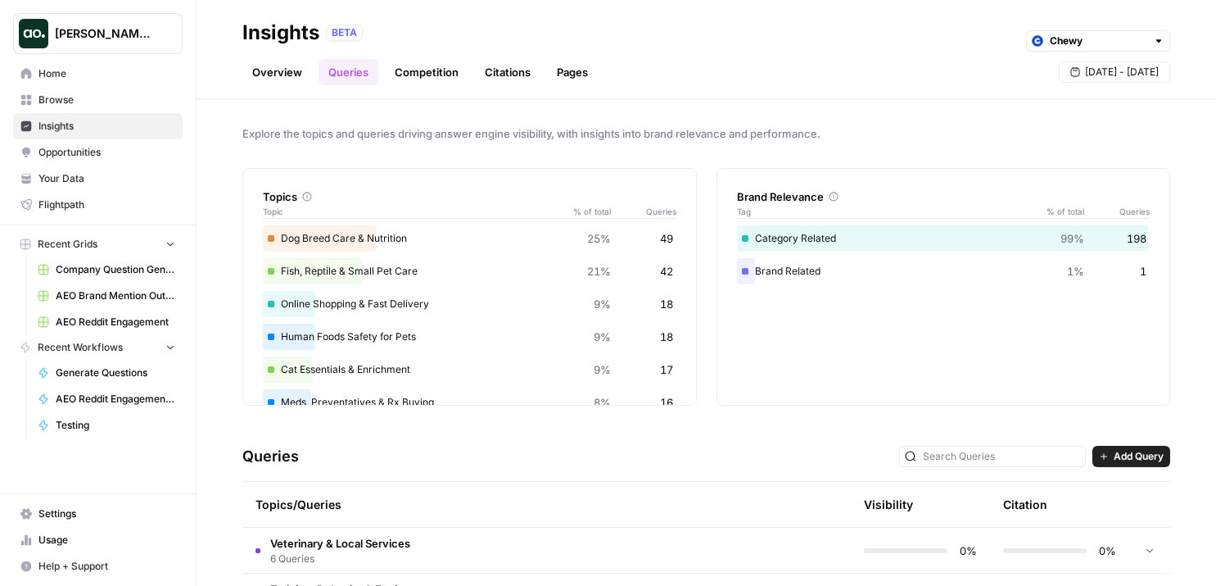
click at [514, 77] on link "Citations" at bounding box center [508, 72] width 66 height 26
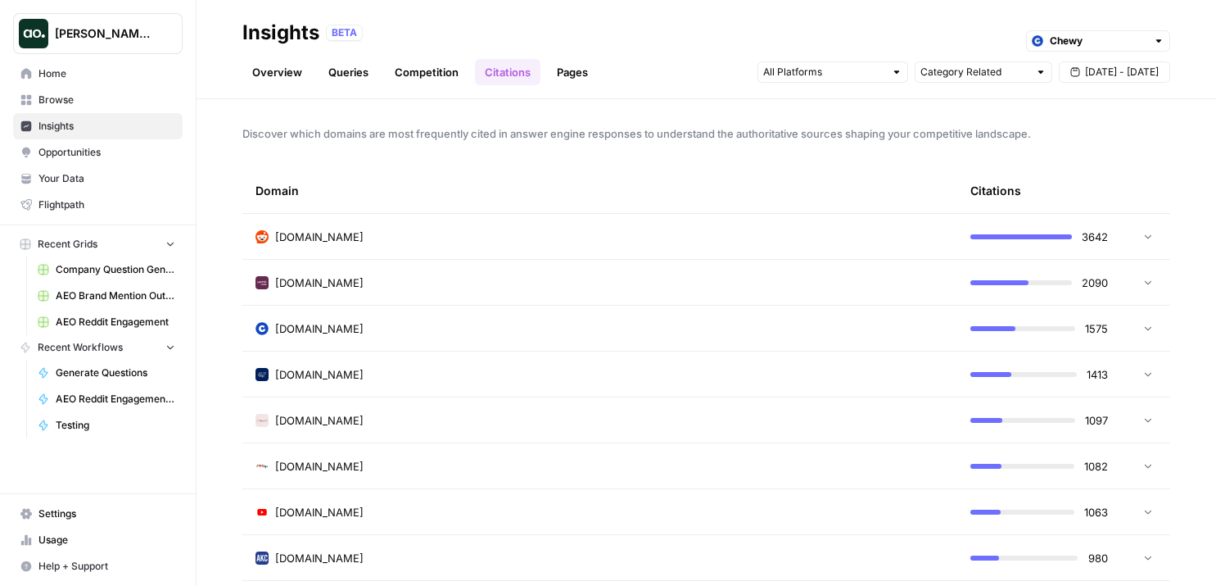
click at [1151, 242] on td at bounding box center [1145, 236] width 49 height 45
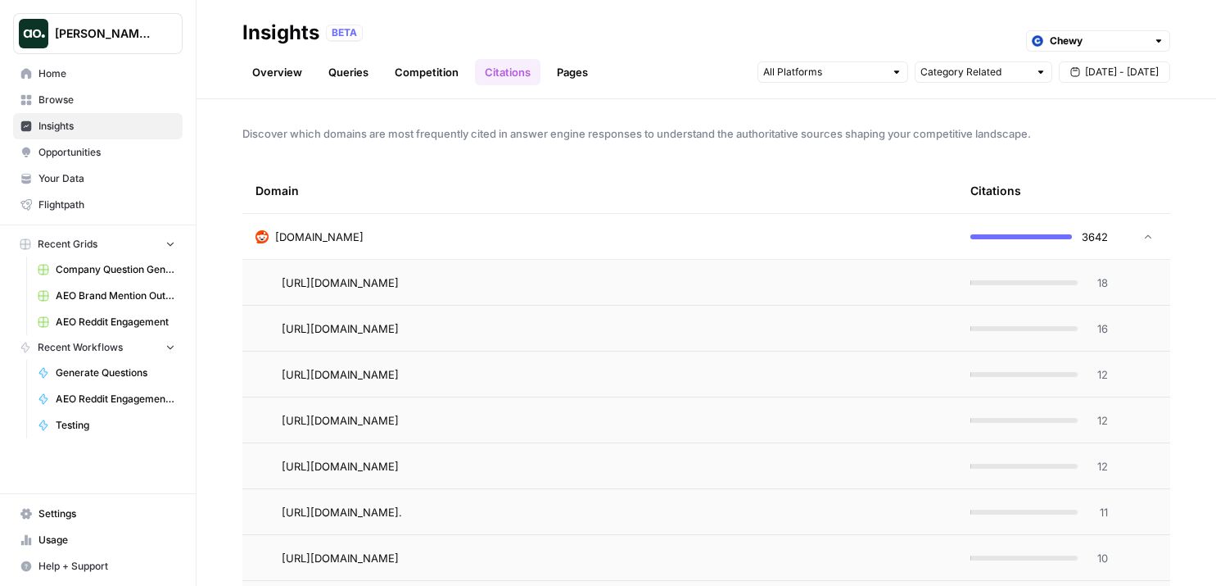
click at [1017, 275] on div "18" at bounding box center [1040, 282] width 138 height 16
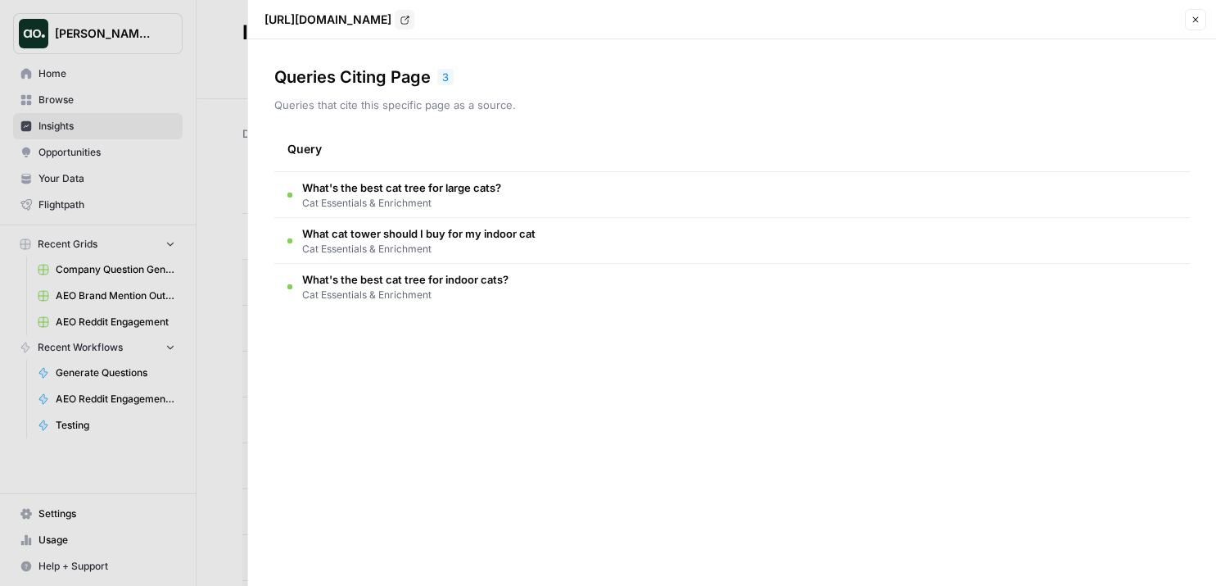
click at [198, 102] on div at bounding box center [608, 293] width 1216 height 586
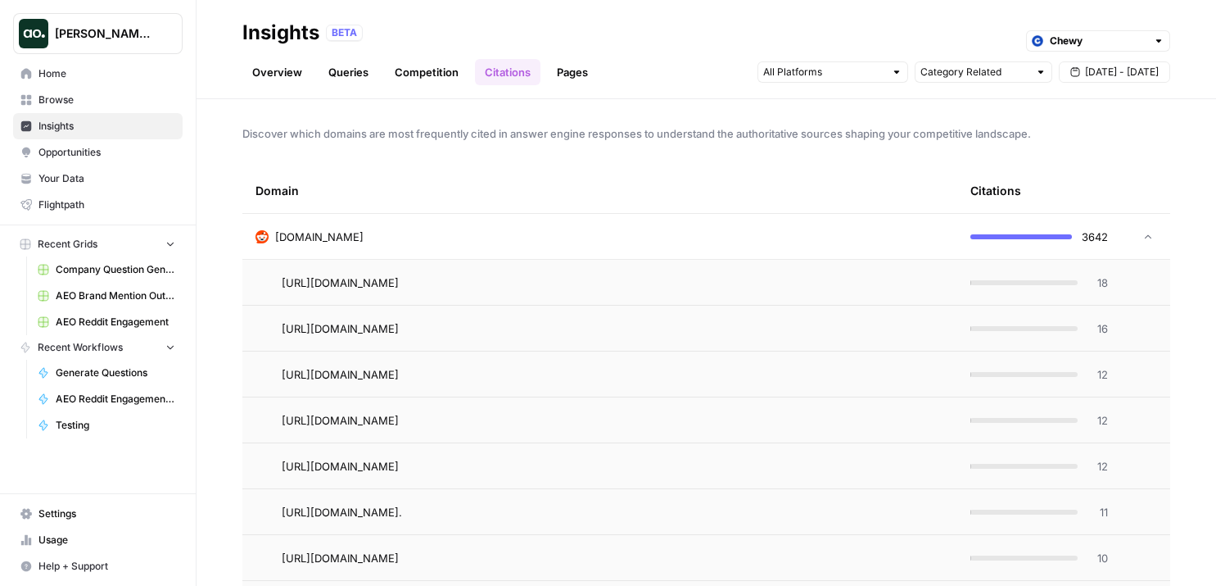
click at [280, 76] on link "Overview" at bounding box center [277, 72] width 70 height 26
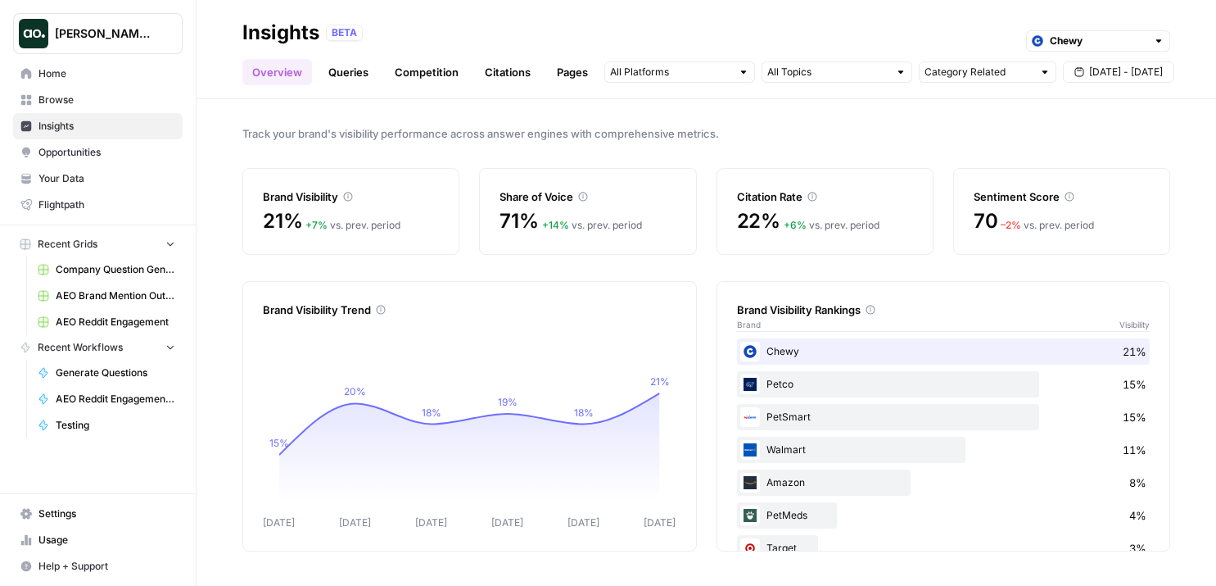
click at [135, 149] on span "Opportunities" at bounding box center [106, 152] width 137 height 15
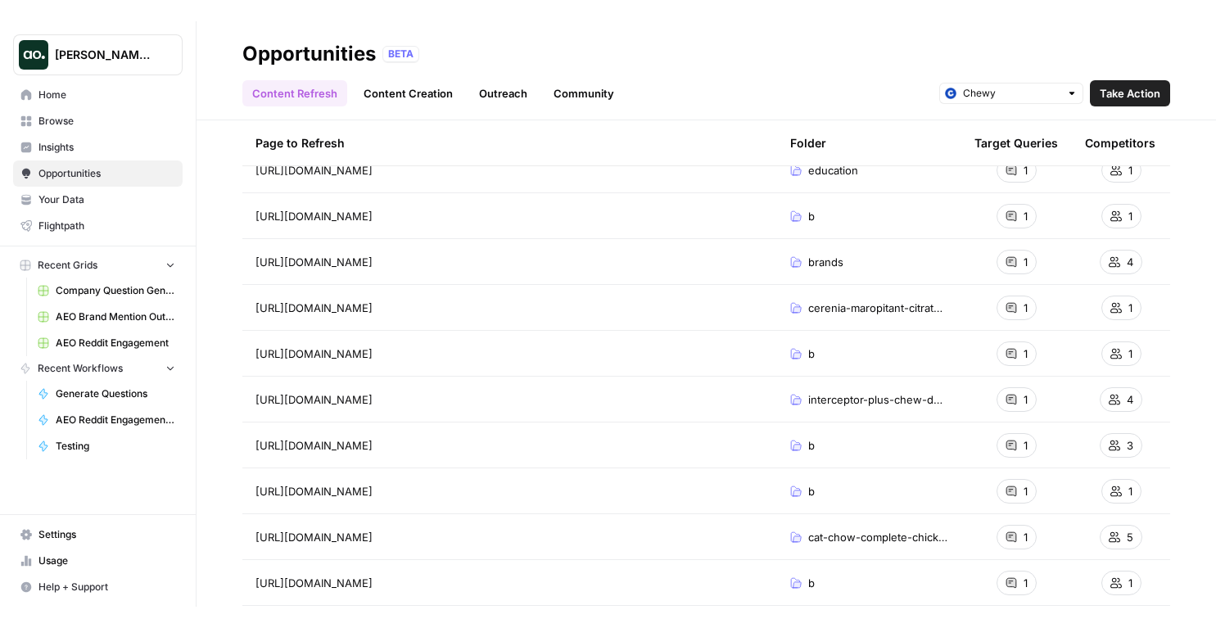
scroll to position [152, 0]
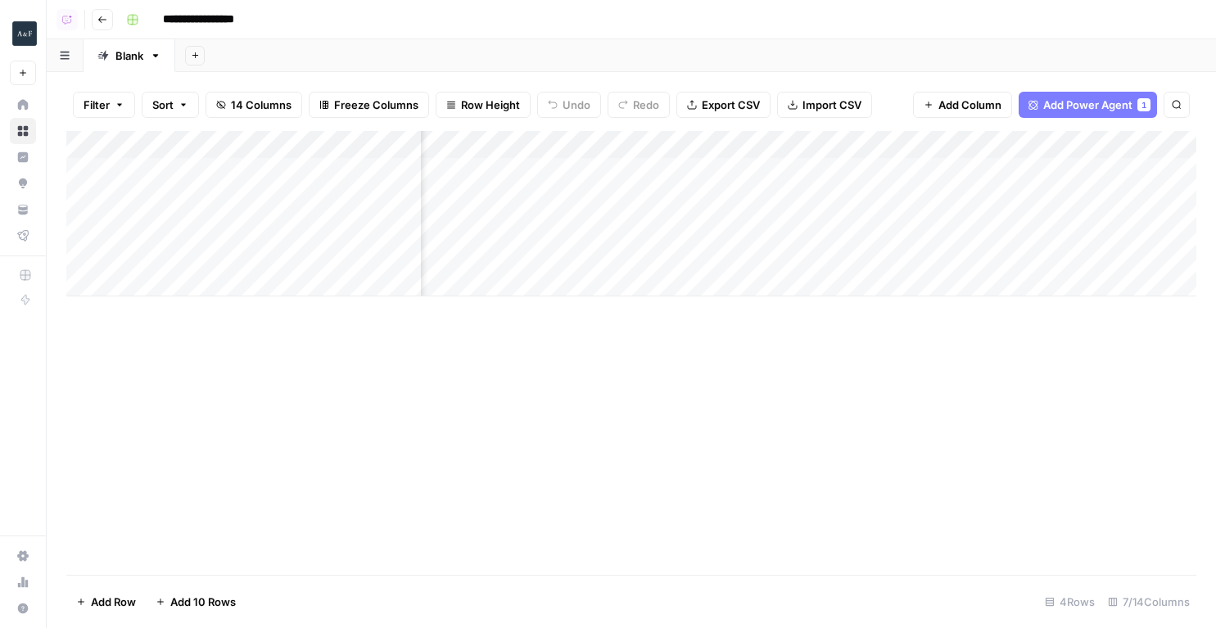
scroll to position [0, 468]
click at [947, 178] on div "Add Column" at bounding box center [631, 213] width 1130 height 165
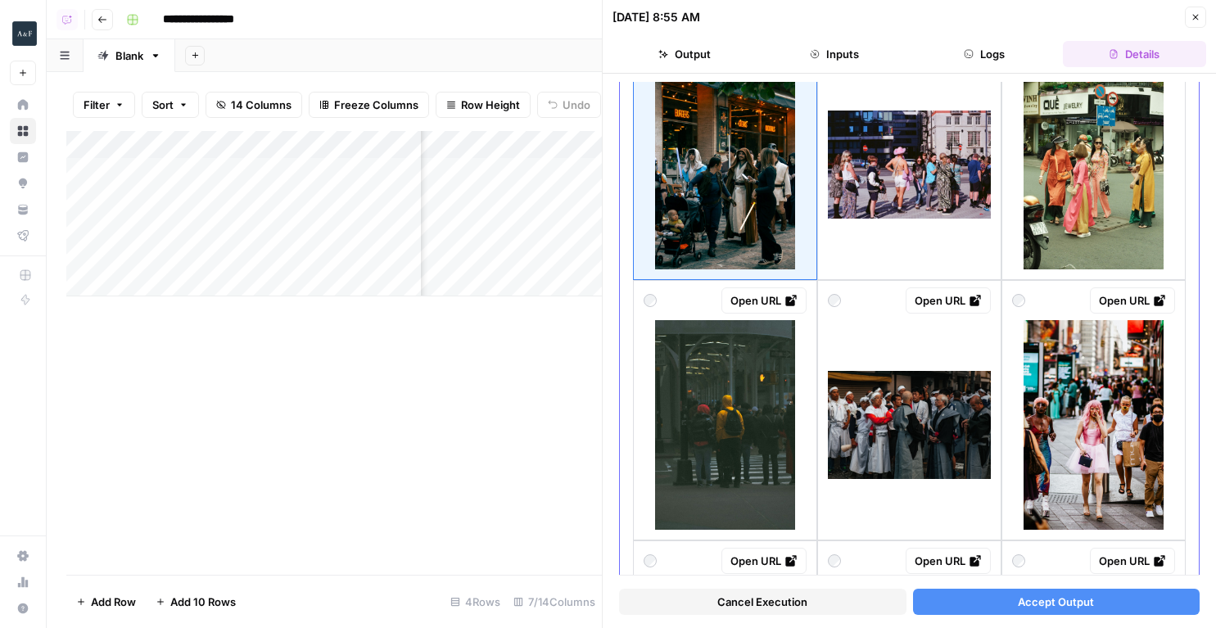
scroll to position [177, 0]
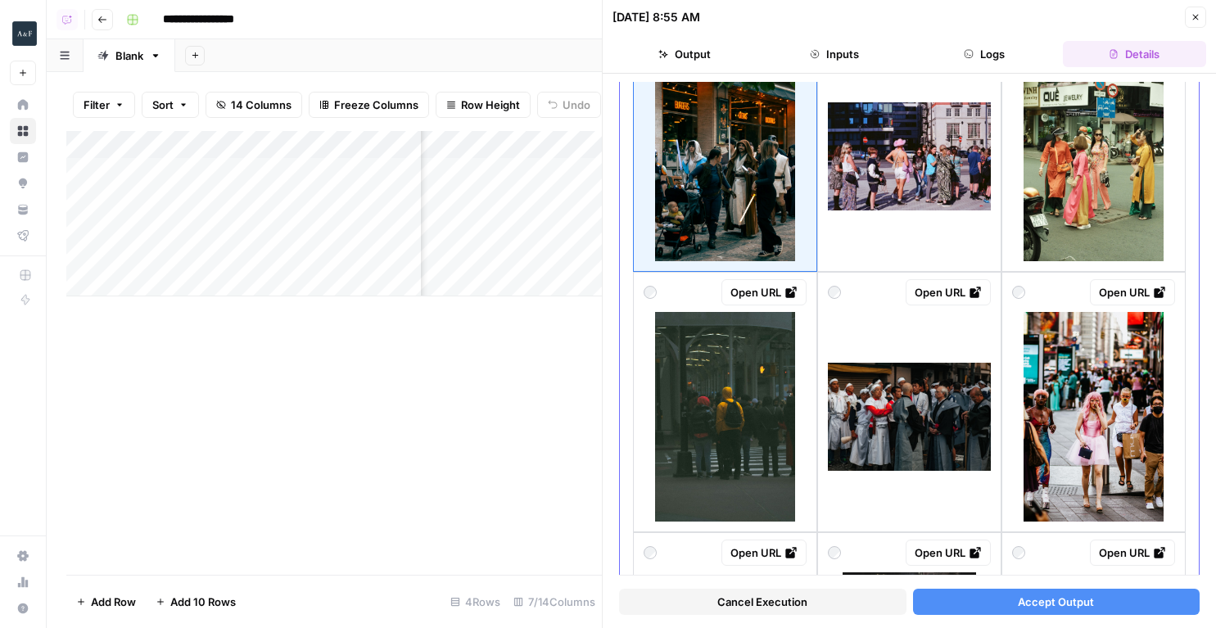
click at [874, 201] on img at bounding box center [909, 156] width 163 height 108
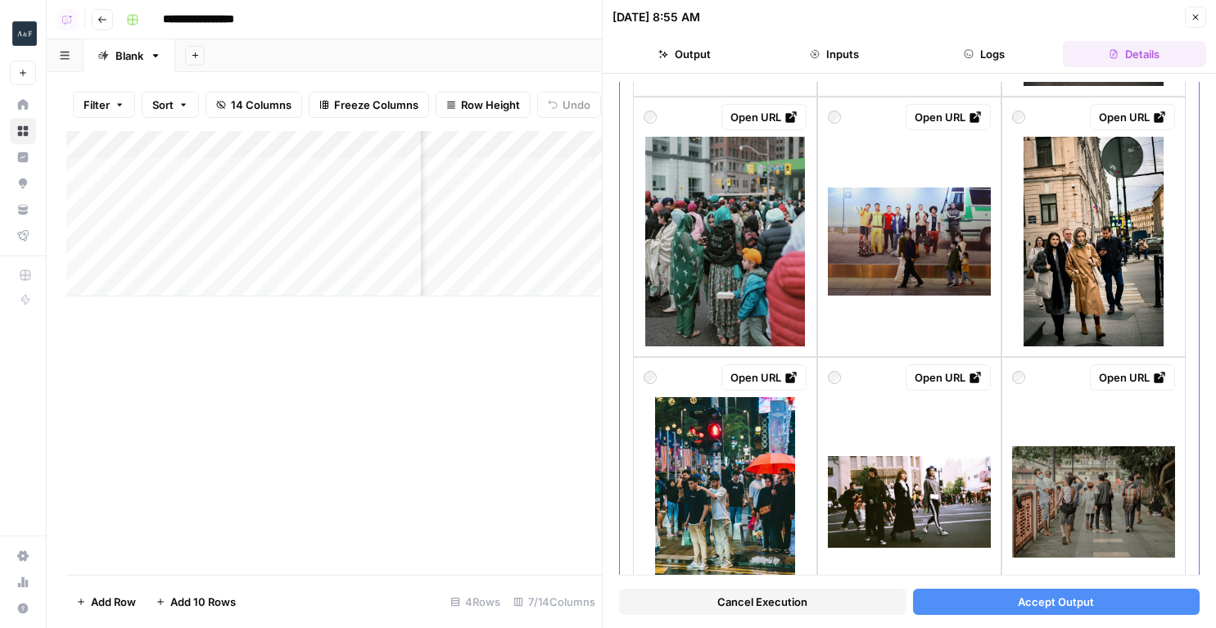
scroll to position [1156, 0]
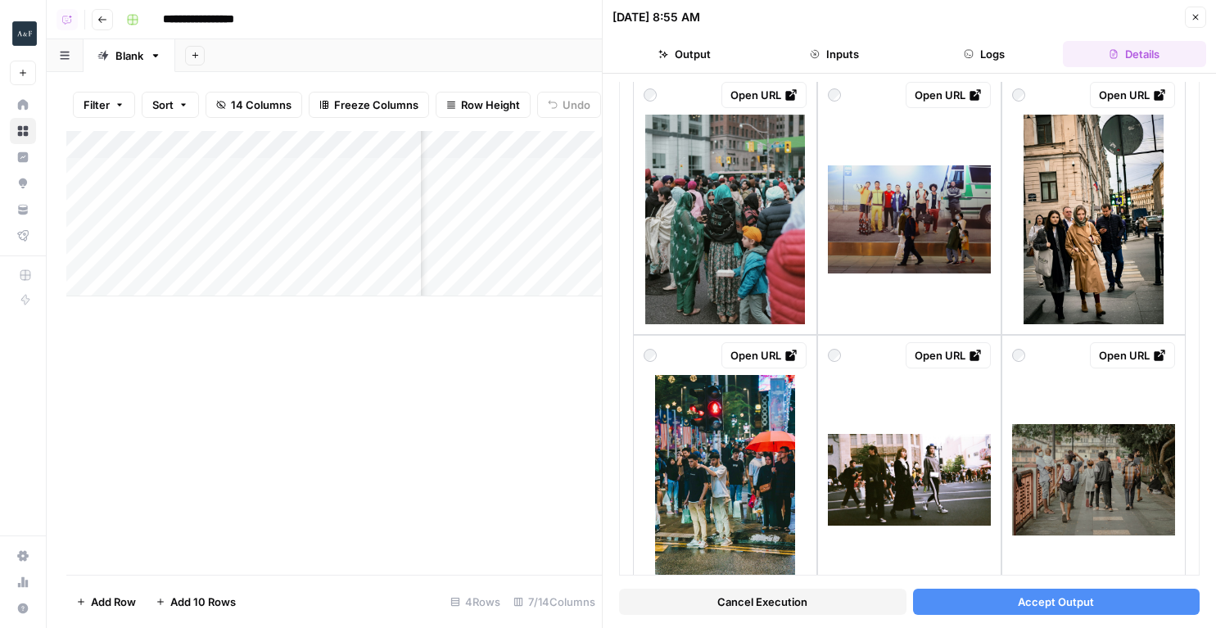
click at [953, 603] on button "Accept Output" at bounding box center [1056, 602] width 287 height 26
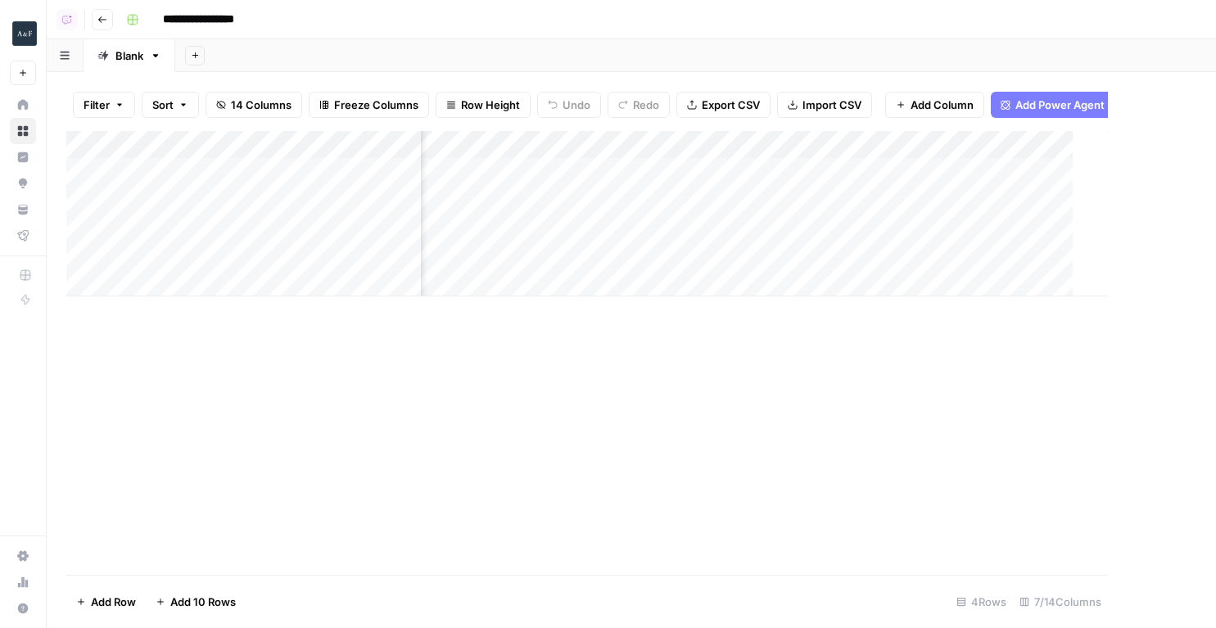
scroll to position [0, 448]
click at [955, 201] on div "Add Column" at bounding box center [631, 213] width 1130 height 165
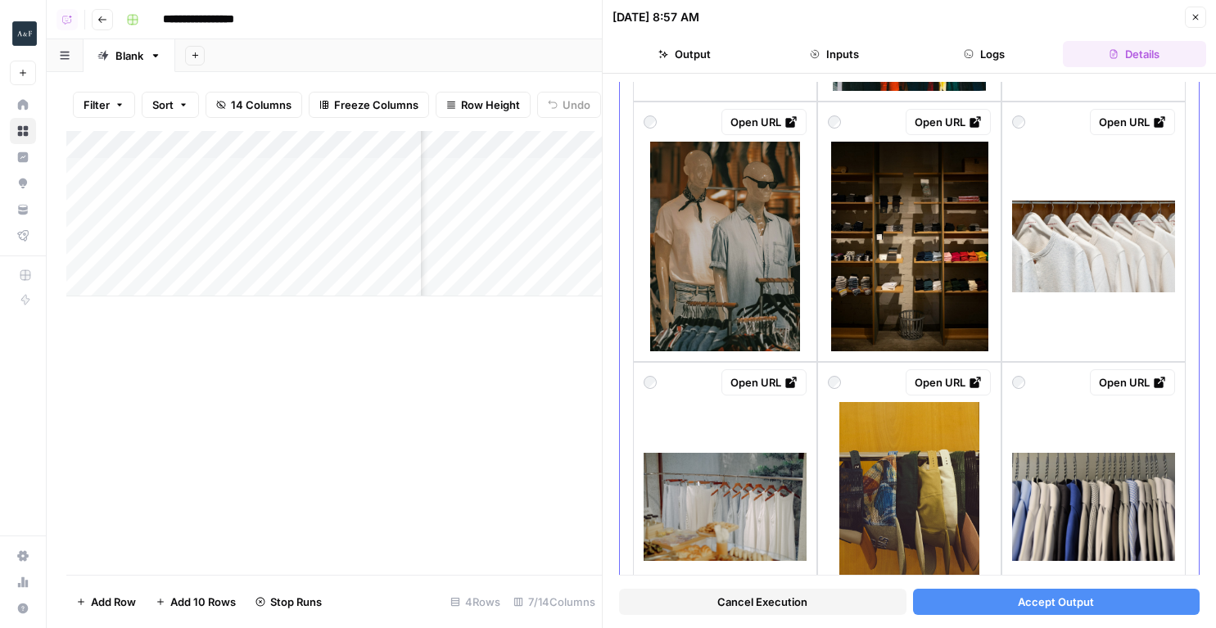
scroll to position [627, 0]
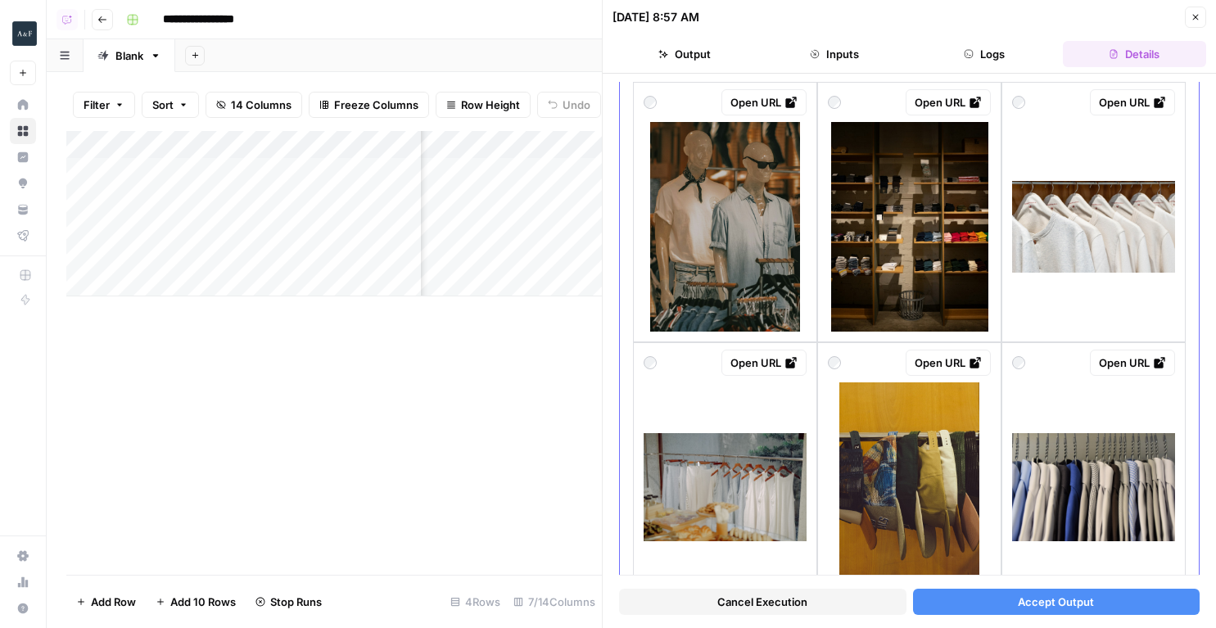
click at [774, 258] on img at bounding box center [724, 227] width 149 height 210
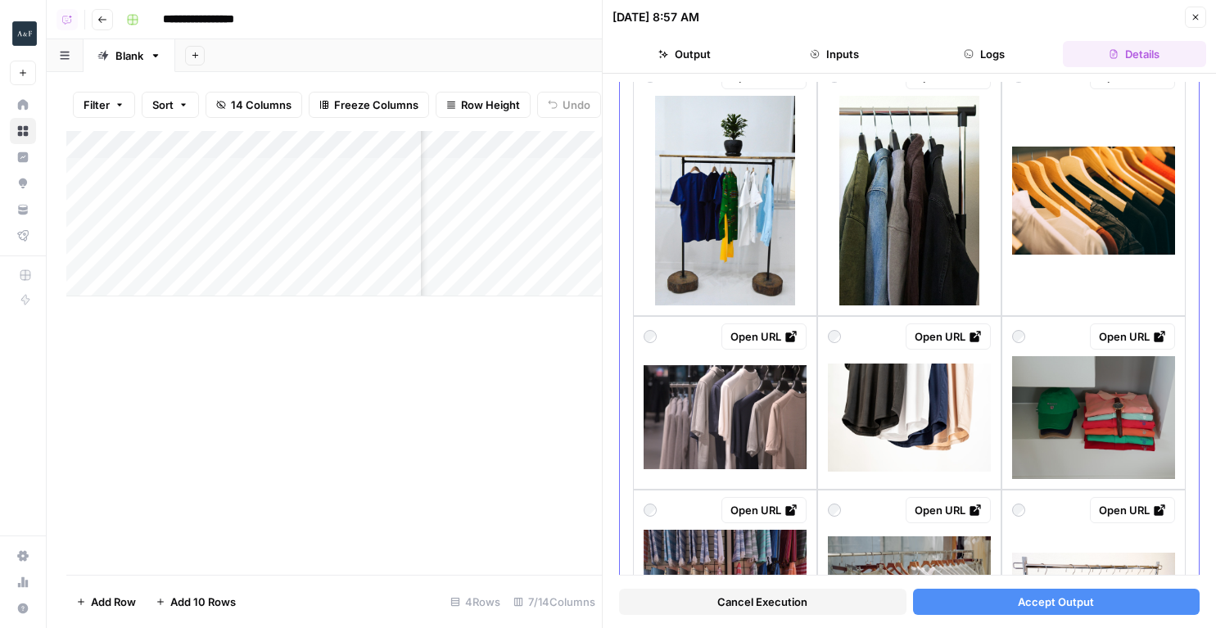
scroll to position [2004, 0]
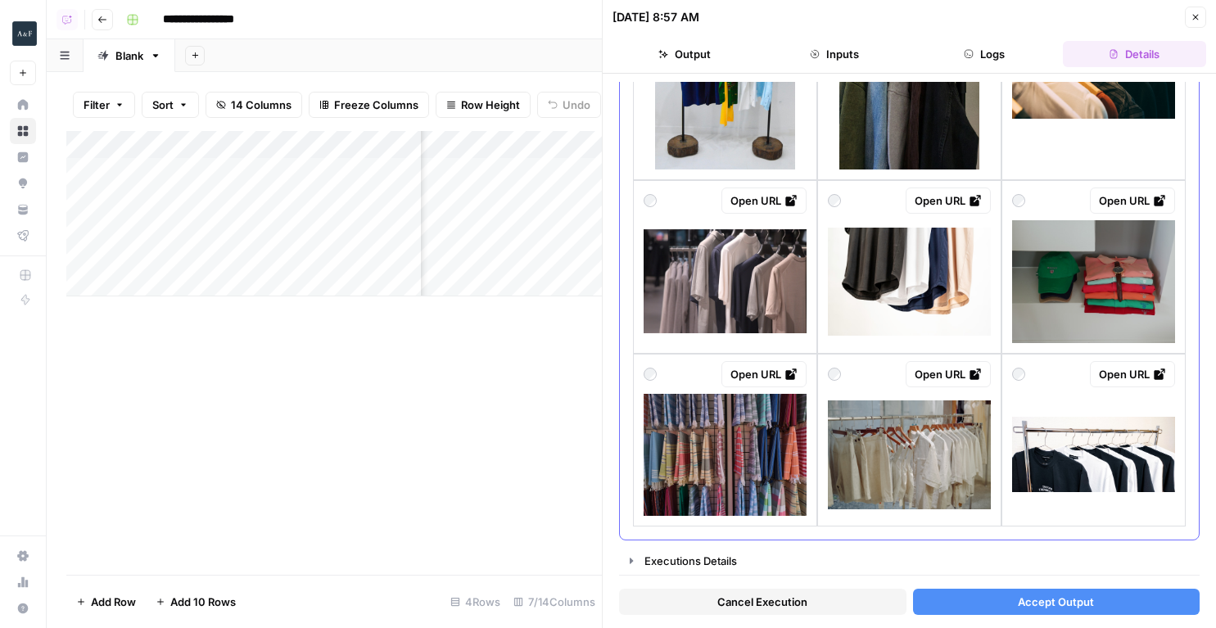
click at [889, 487] on img at bounding box center [909, 455] width 163 height 109
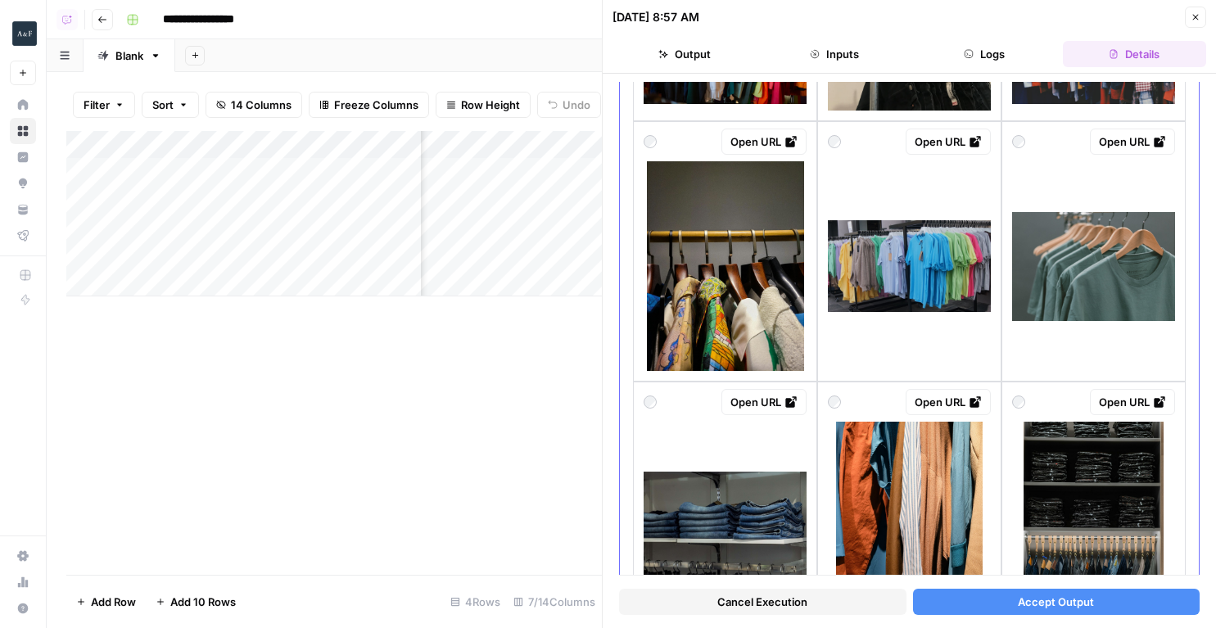
scroll to position [1275, 0]
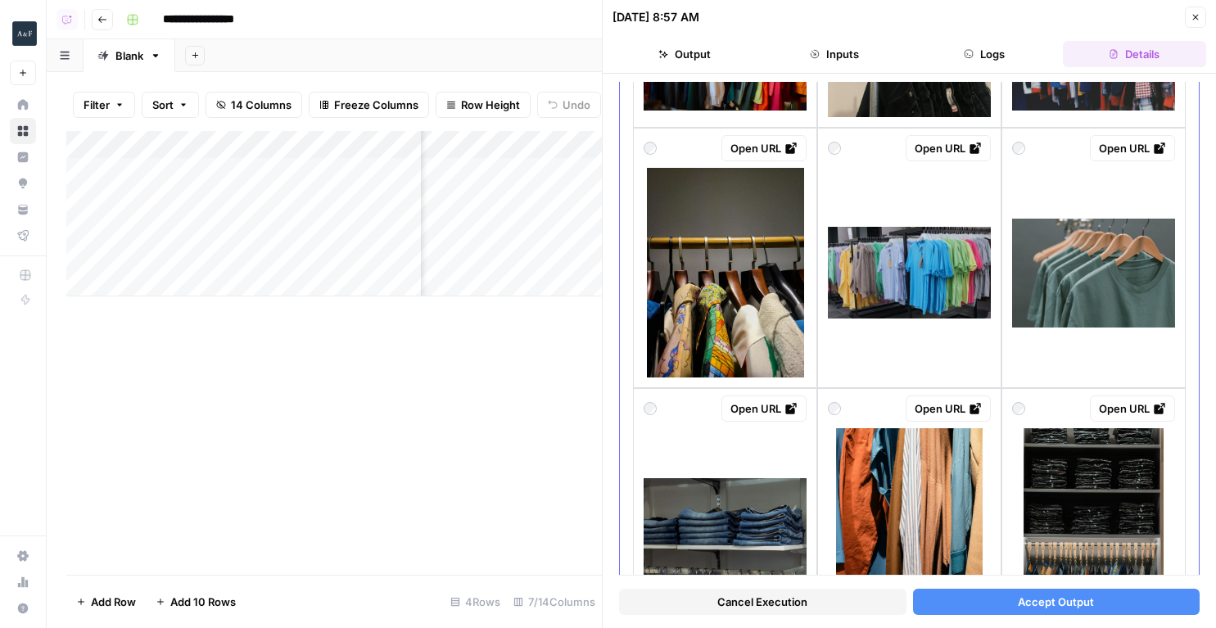
click at [931, 312] on img at bounding box center [909, 273] width 163 height 92
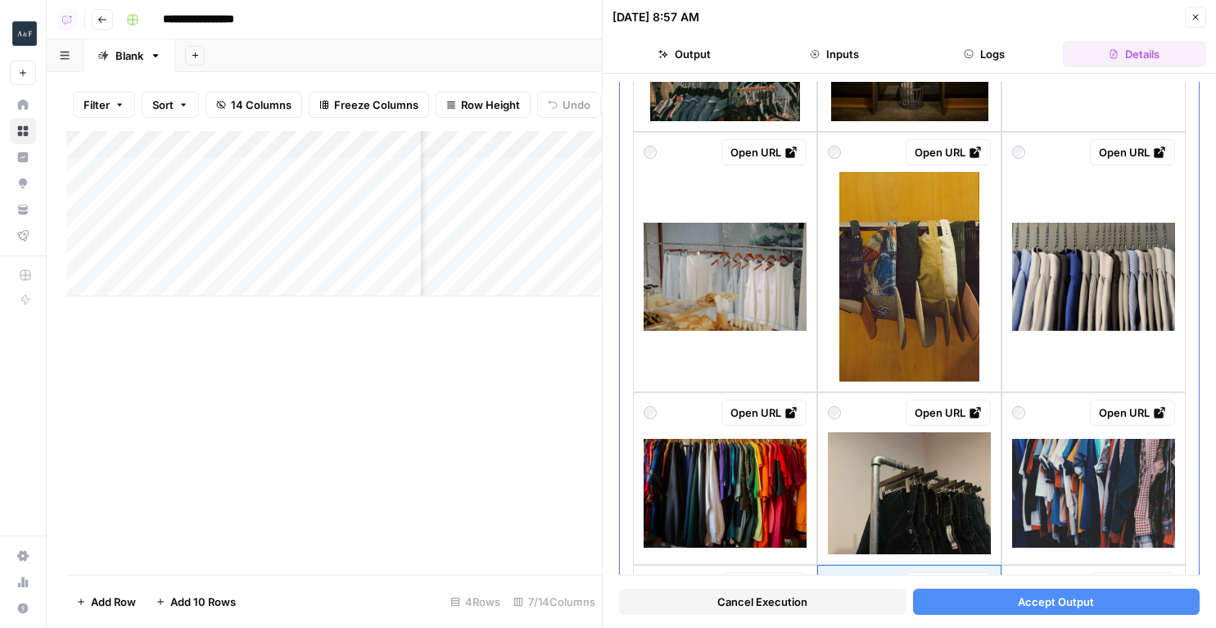
scroll to position [523, 0]
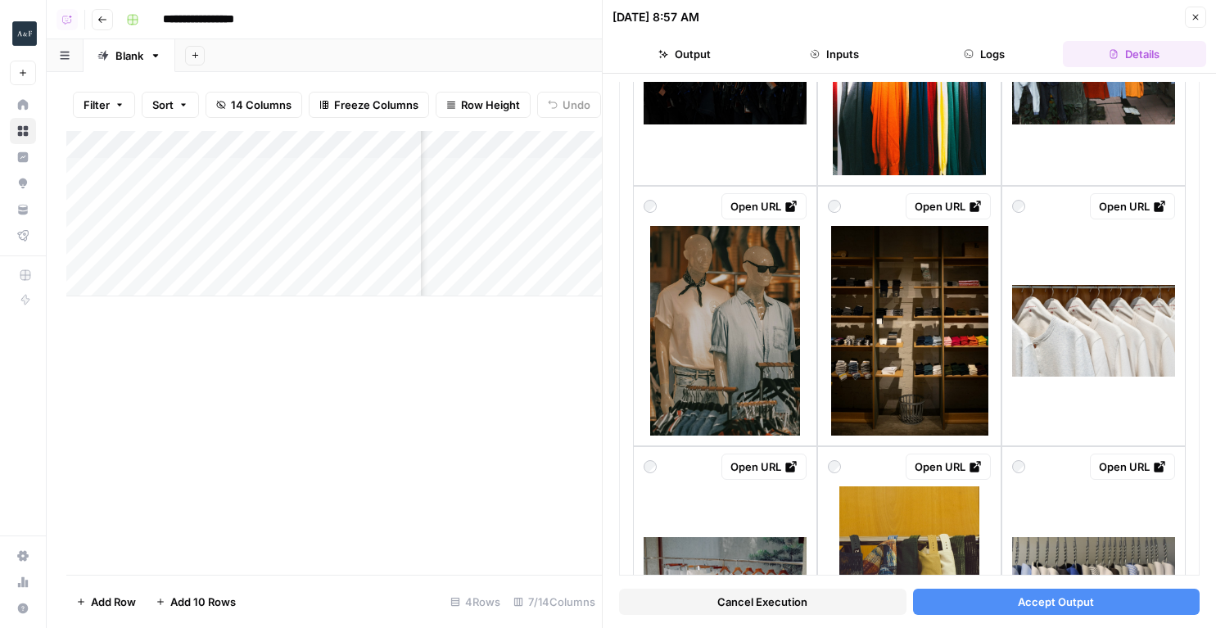
click at [977, 606] on button "Accept Output" at bounding box center [1056, 602] width 287 height 26
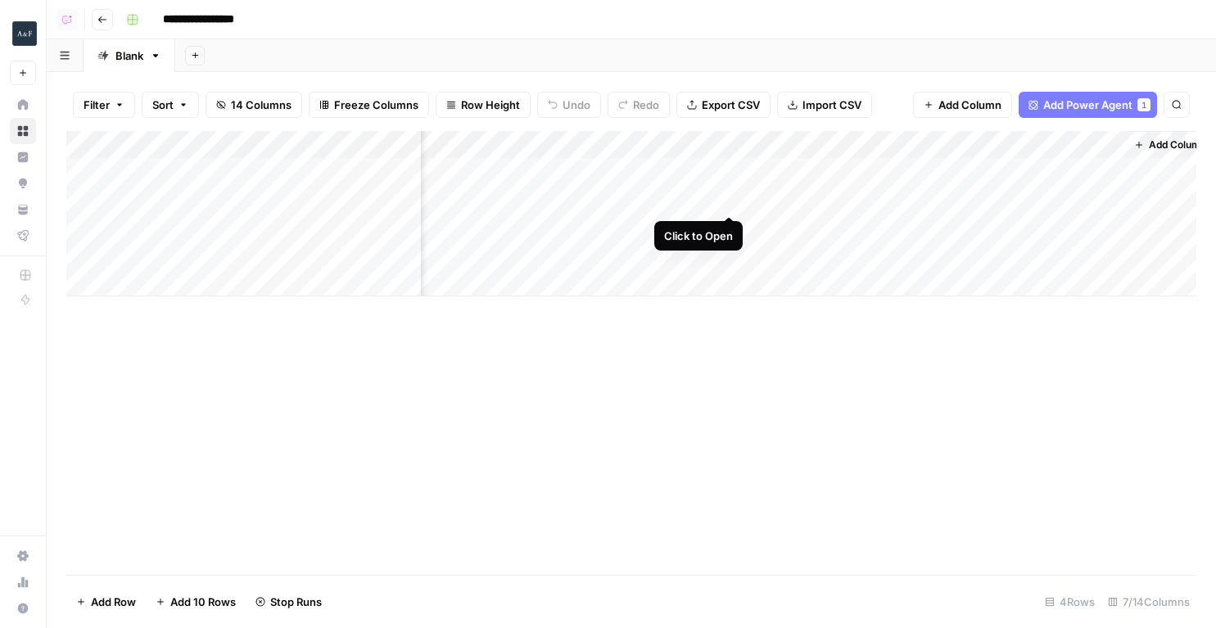
click at [732, 201] on div "Add Column" at bounding box center [631, 213] width 1130 height 165
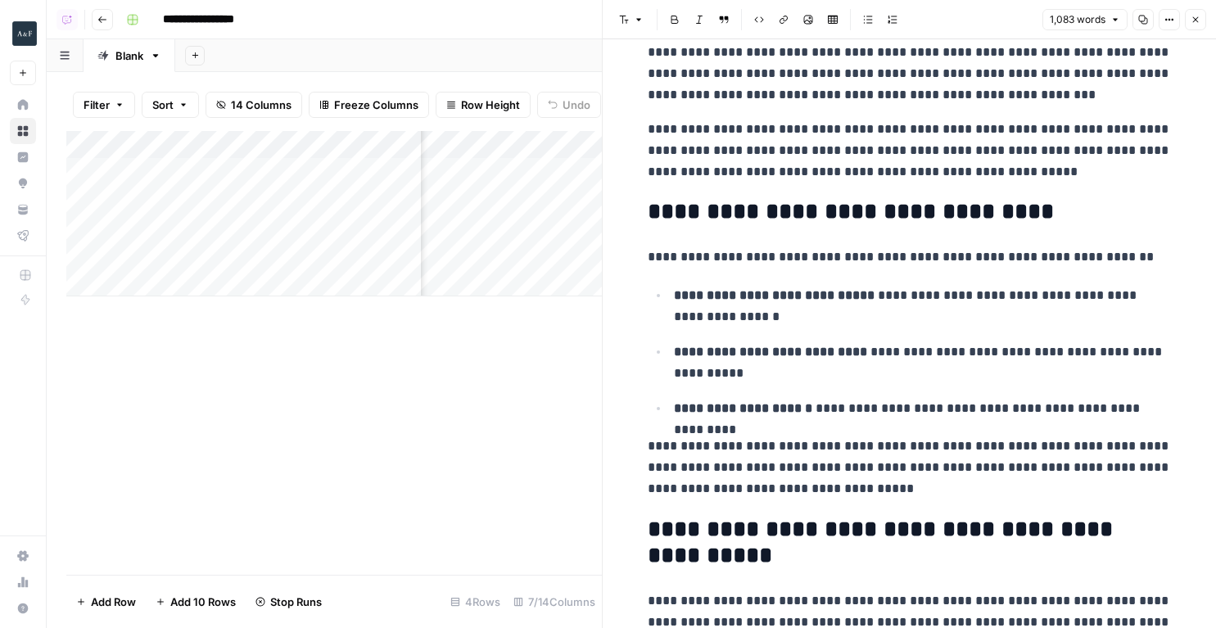
scroll to position [2415, 0]
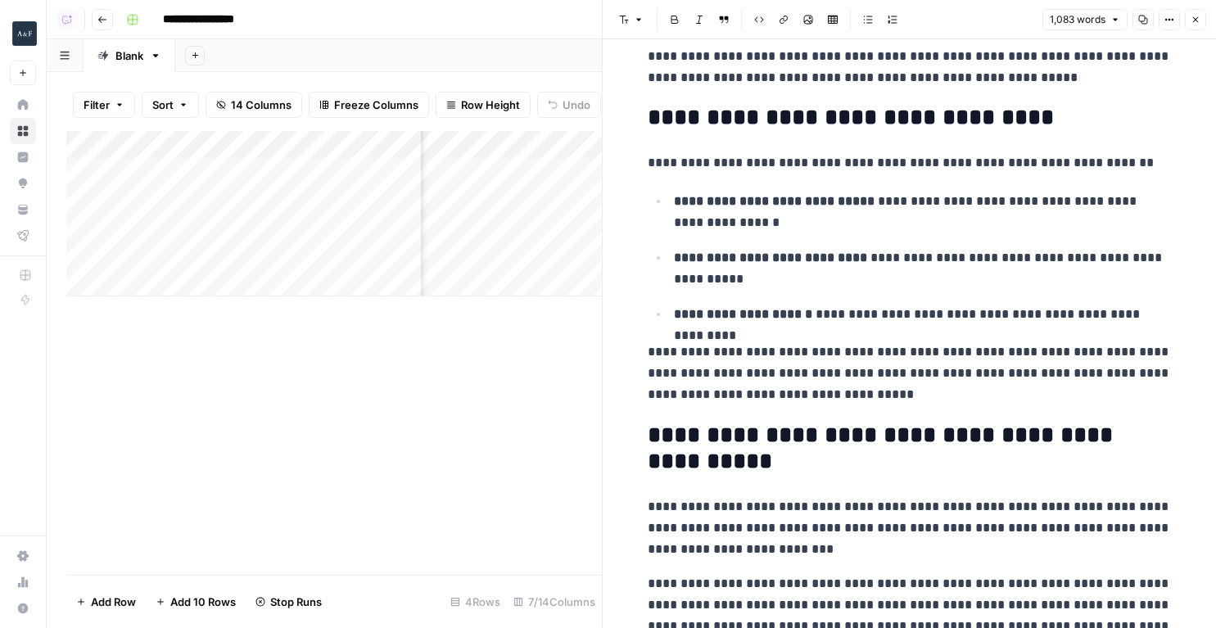
click at [1197, 20] on icon "button" at bounding box center [1196, 20] width 10 height 10
